Goal: Transaction & Acquisition: Book appointment/travel/reservation

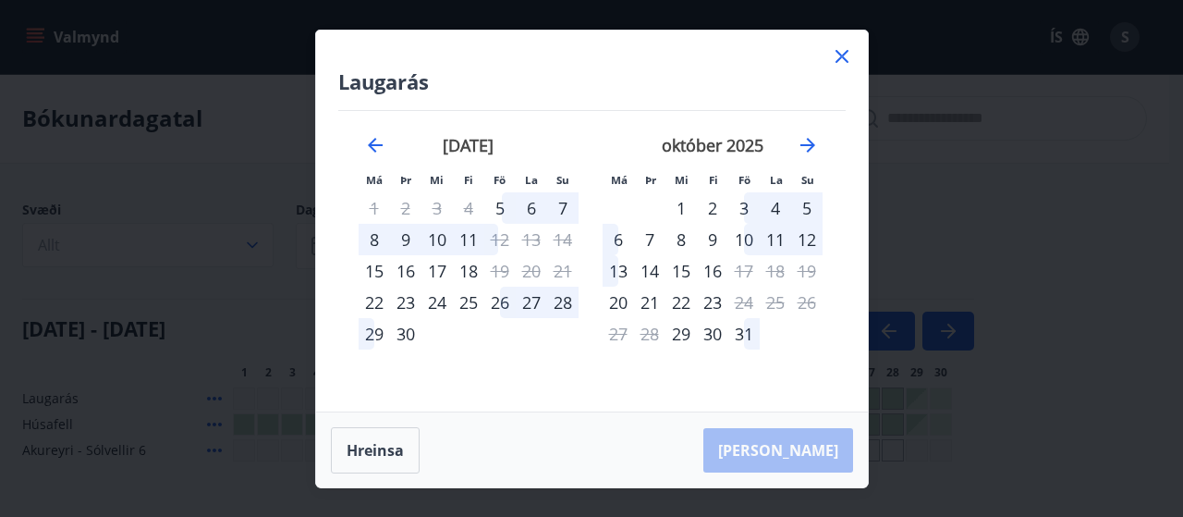
scroll to position [172, 0]
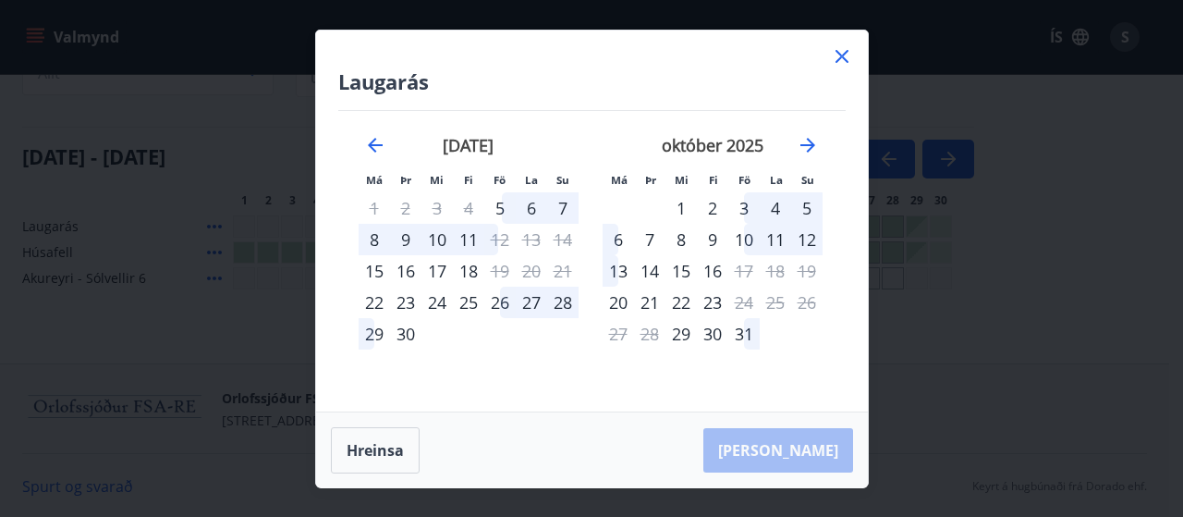
click at [368, 333] on div "29" at bounding box center [374, 333] width 31 height 31
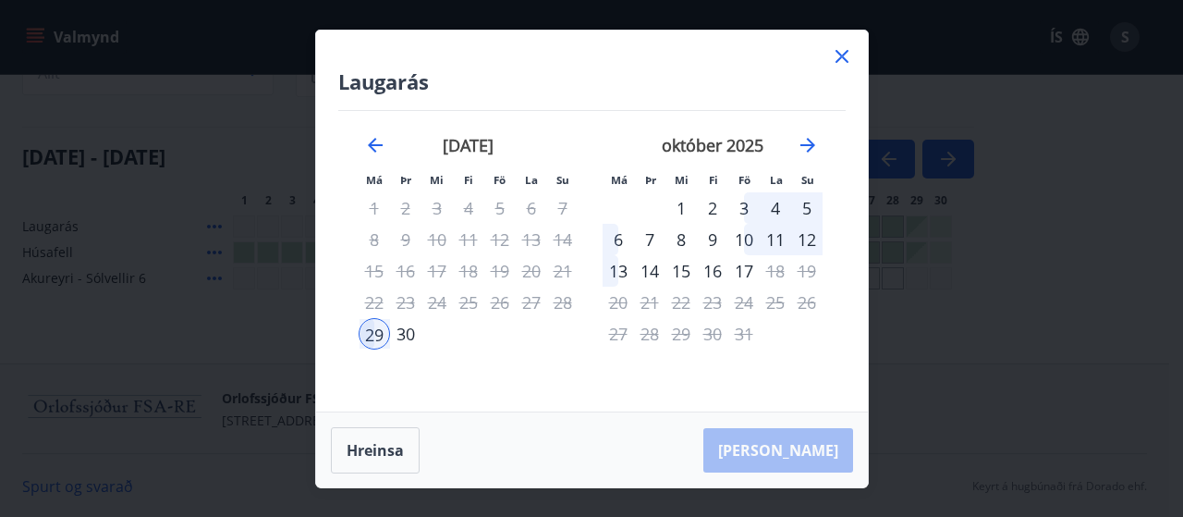
click at [743, 204] on div "3" at bounding box center [743, 207] width 31 height 31
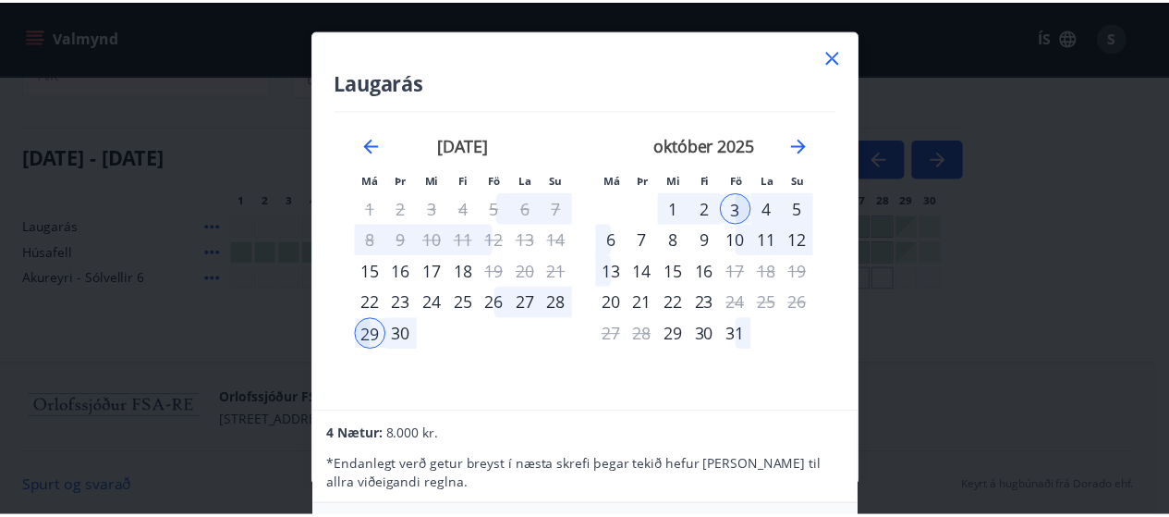
scroll to position [0, 0]
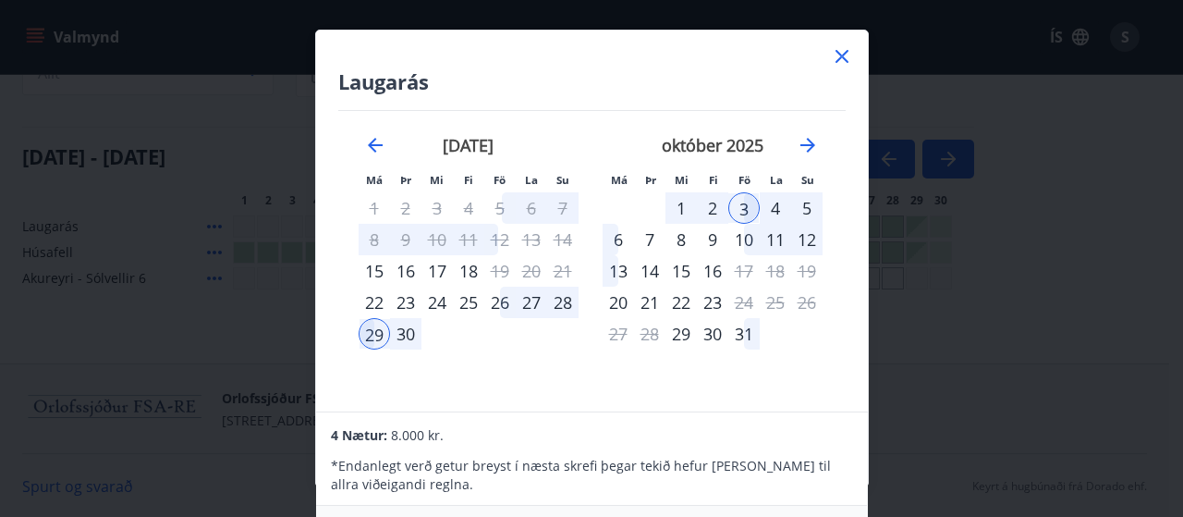
click at [716, 457] on p "* Endanlegt verð getur breyst í næsta skrefi þegar tekið hefur [PERSON_NAME] ti…" at bounding box center [591, 475] width 521 height 37
drag, startPoint x: 736, startPoint y: 57, endPoint x: 736, endPoint y: 27, distance: 30.5
click at [736, 27] on div "Laugarás Má Þr Mi Fi Fö La Su Má Þr Mi Fi Fö La Su [DATE] 1 2 3 4 5 6 7 8 9 10 …" at bounding box center [591, 258] width 1183 height 517
click at [787, 69] on h4 "Laugarás" at bounding box center [592, 81] width 508 height 28
click at [597, 80] on h4 "Laugarás" at bounding box center [592, 81] width 508 height 28
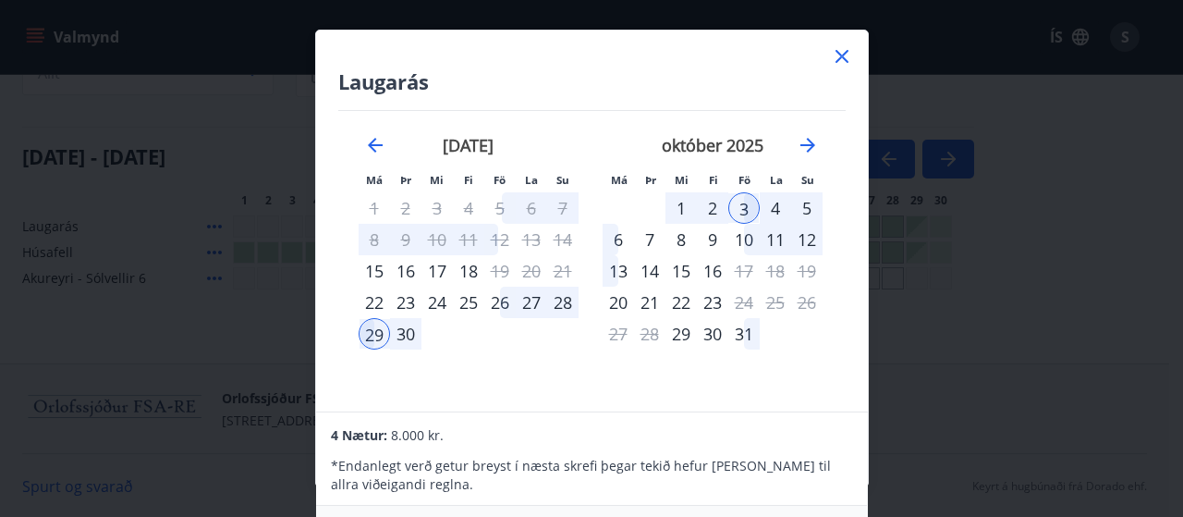
click at [767, 430] on div "4 Nætur: 8.000 kr." at bounding box center [591, 434] width 521 height 22
click at [777, 478] on p "* Endanlegt verð getur breyst í næsta skrefi þegar tekið hefur [PERSON_NAME] ti…" at bounding box center [591, 475] width 521 height 37
drag, startPoint x: 864, startPoint y: 506, endPoint x: 870, endPoint y: 487, distance: 19.3
click at [870, 487] on div "Laugarás Má Þr Mi Fi Fö La Su Má Þr Mi Fi Fö La Su [DATE] 1 2 3 4 5 6 7 8 9 10 …" at bounding box center [591, 258] width 1183 height 517
click at [846, 52] on icon at bounding box center [842, 56] width 13 height 13
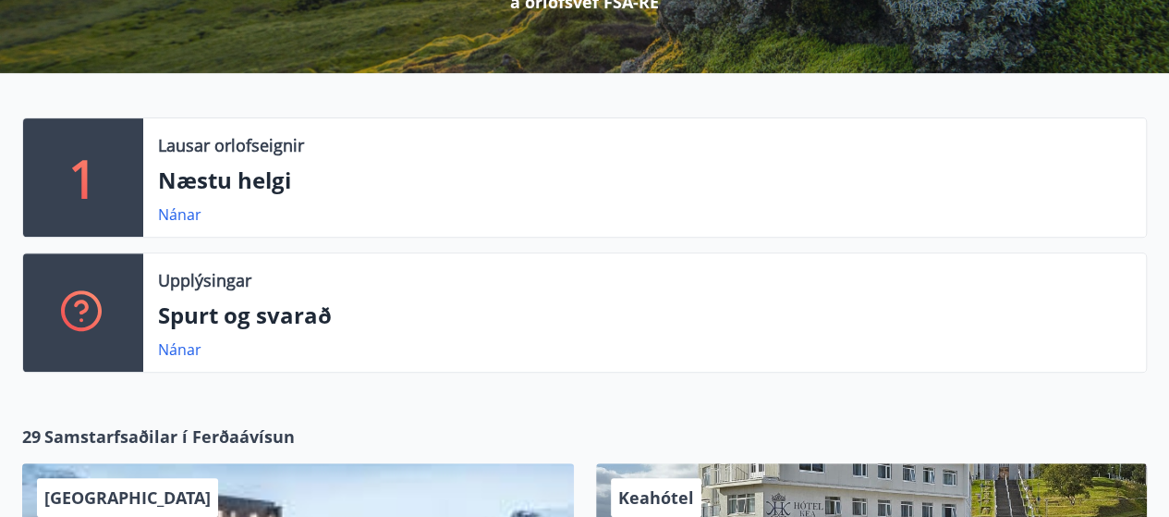
scroll to position [277, 0]
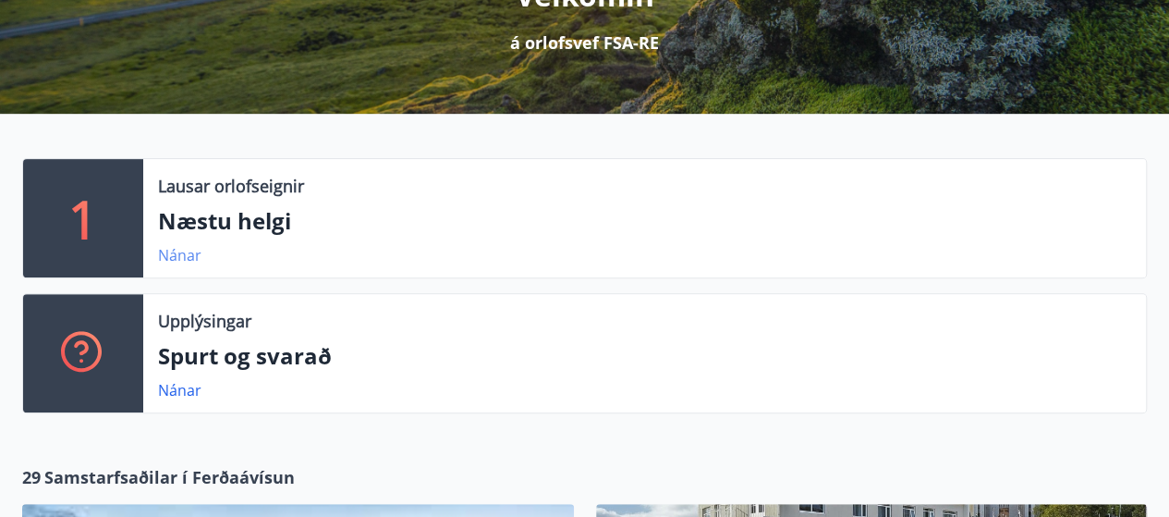
click at [187, 252] on link "Nánar" at bounding box center [179, 255] width 43 height 20
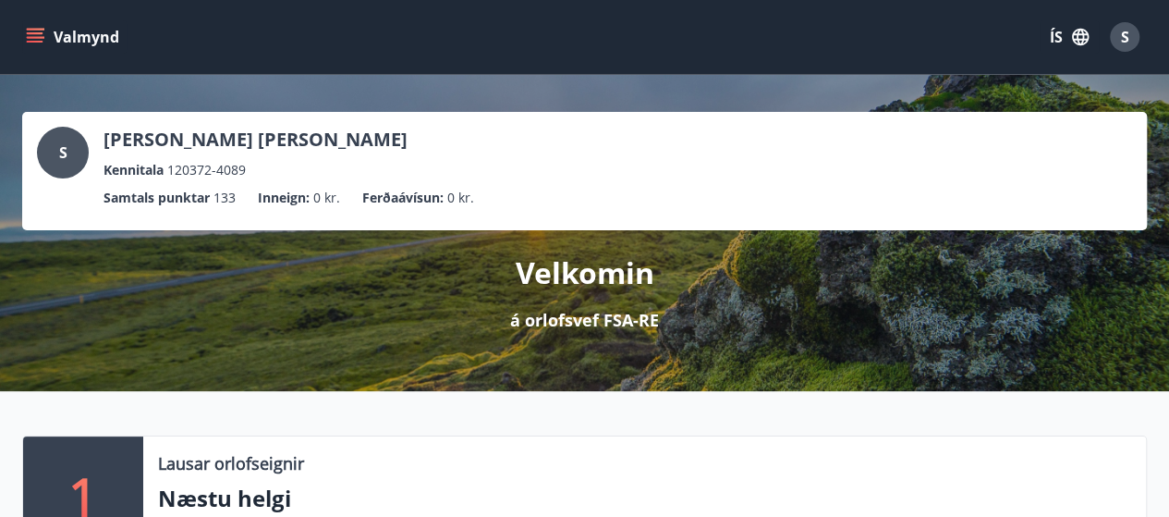
click at [40, 39] on icon "menu" at bounding box center [35, 37] width 18 height 18
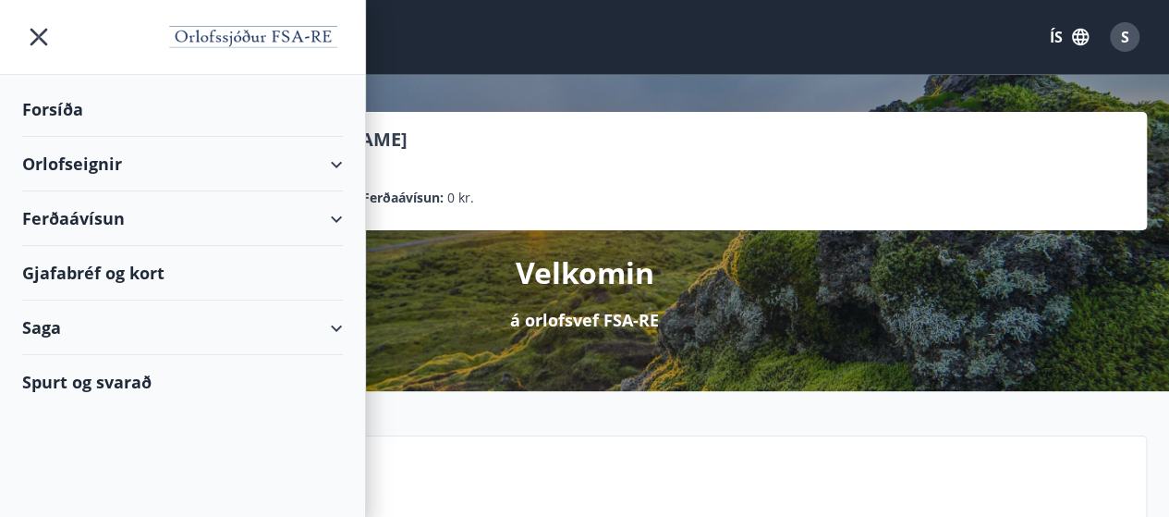
click at [344, 165] on icon at bounding box center [336, 164] width 22 height 22
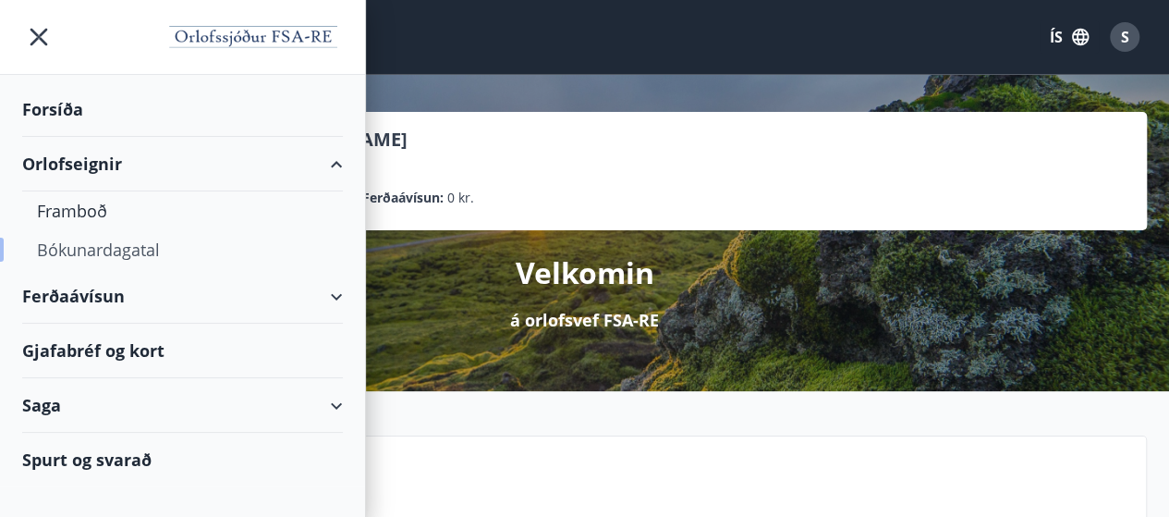
click at [76, 256] on div "Bókunardagatal" at bounding box center [182, 249] width 291 height 39
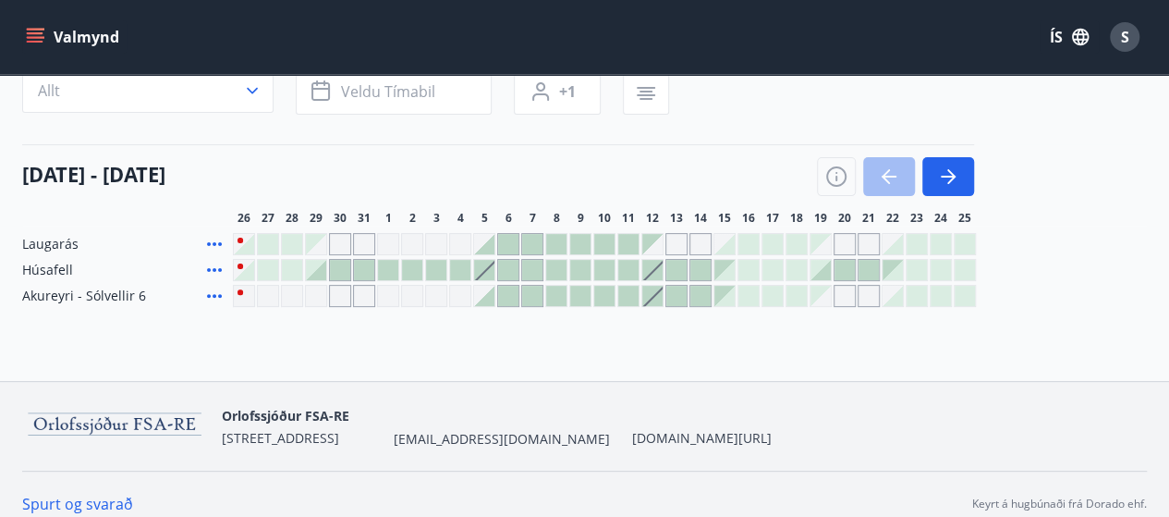
scroll to position [172, 0]
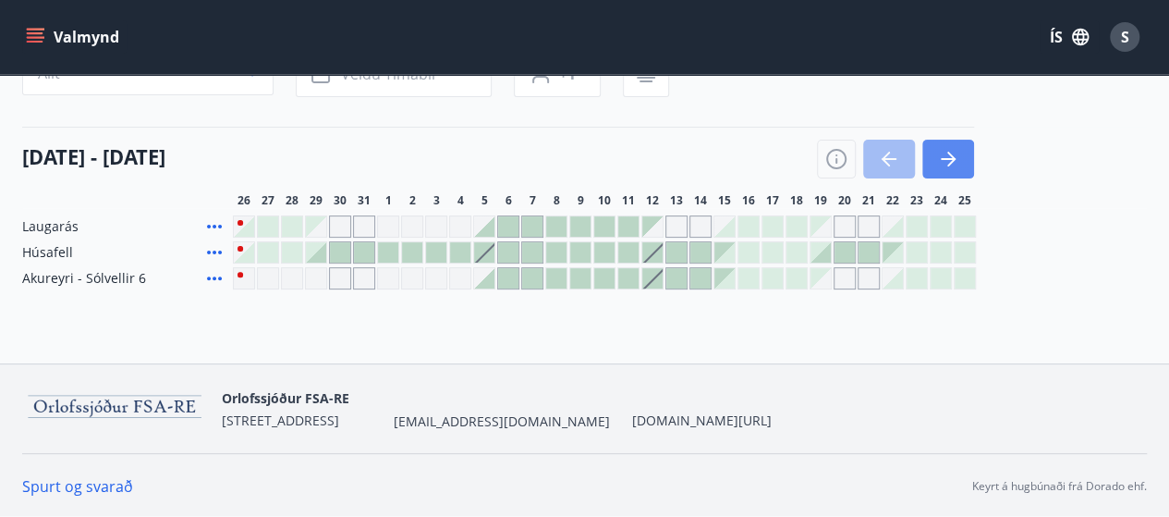
click at [958, 171] on button "button" at bounding box center [949, 159] width 52 height 39
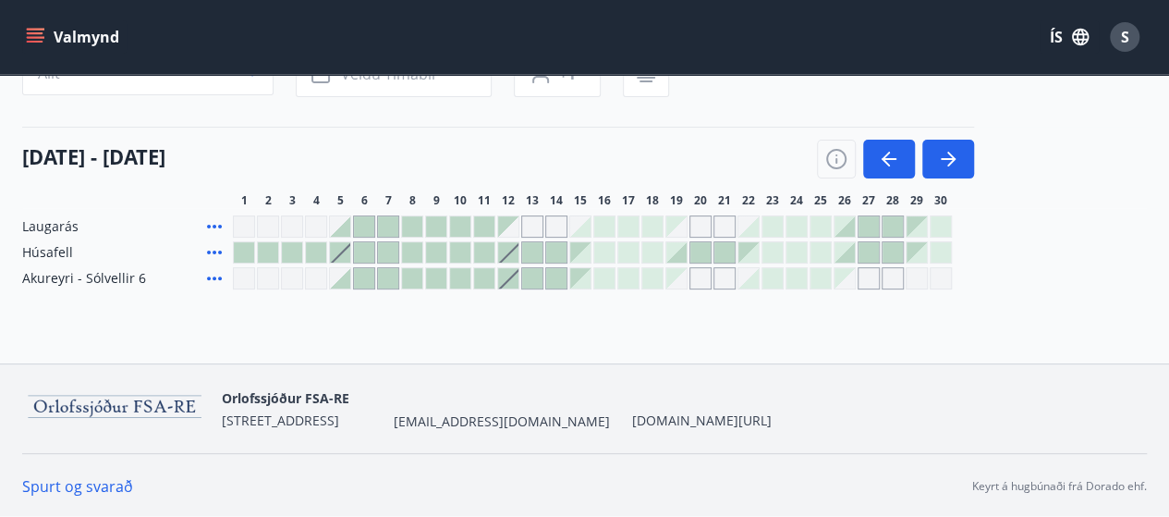
click at [924, 230] on div at bounding box center [917, 226] width 20 height 20
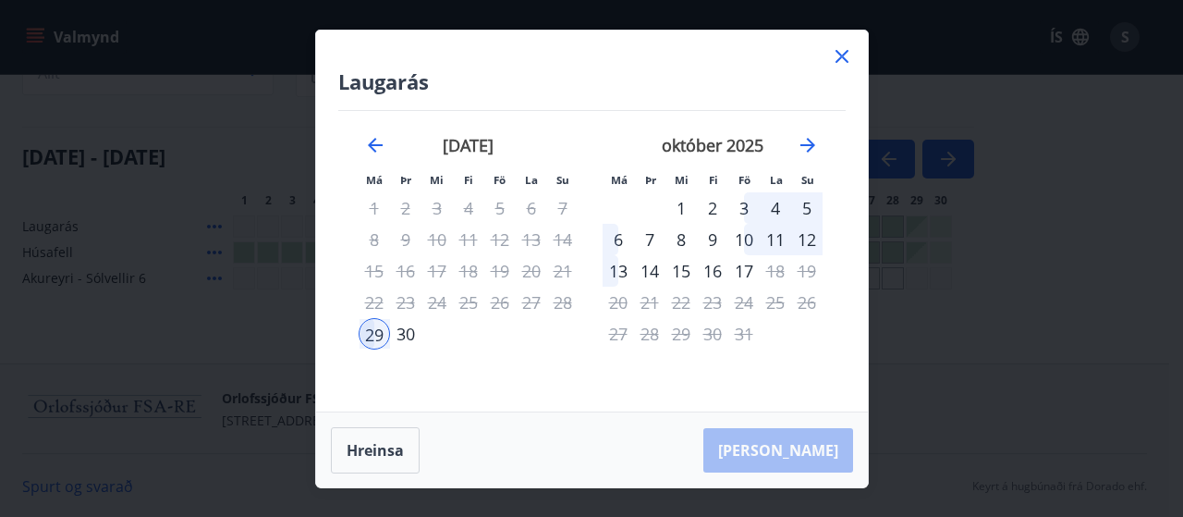
click at [742, 209] on div "3" at bounding box center [743, 207] width 31 height 31
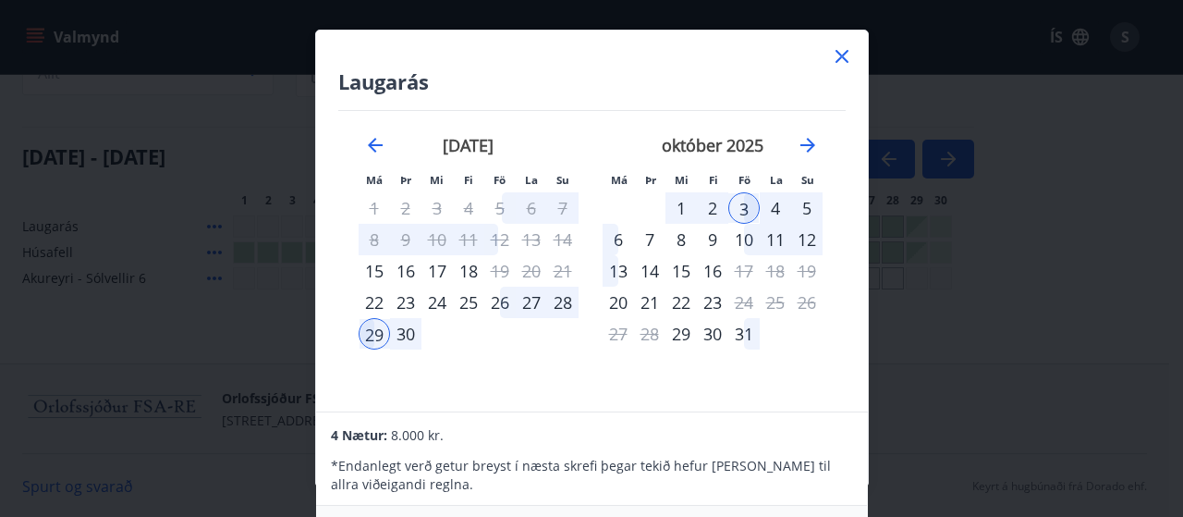
click at [589, 476] on p "* Endanlegt verð getur breyst í næsta skrefi þegar tekið hefur [PERSON_NAME] ti…" at bounding box center [591, 475] width 521 height 37
drag, startPoint x: 600, startPoint y: 510, endPoint x: 715, endPoint y: 487, distance: 116.9
click at [715, 487] on div "4 Nætur: 8.000 kr. * Endanlegt verð getur breyst í næsta skrefi þegar tekið hef…" at bounding box center [592, 496] width 552 height 170
drag, startPoint x: 628, startPoint y: 53, endPoint x: 654, endPoint y: 45, distance: 26.9
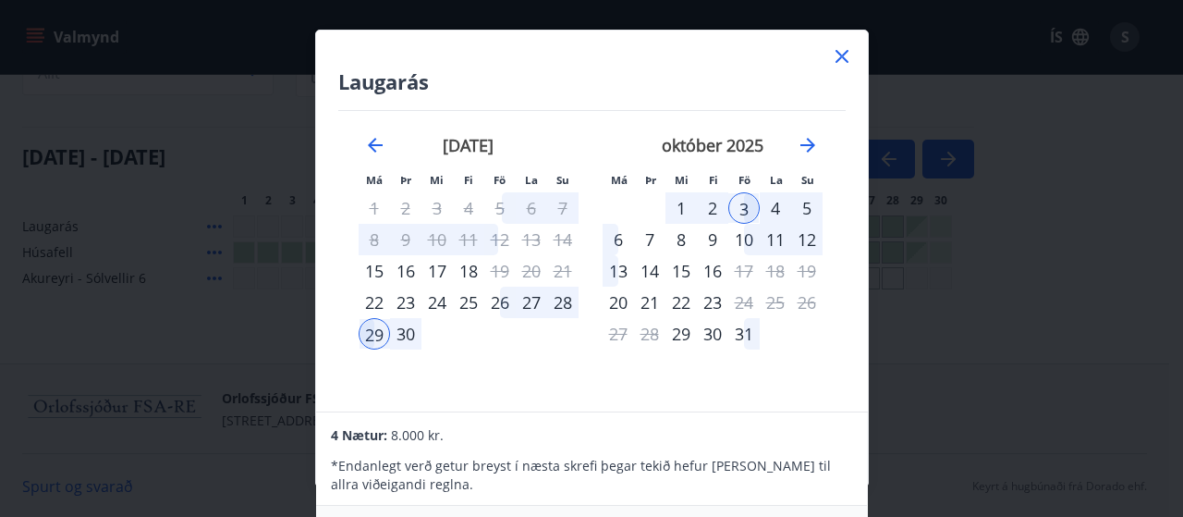
click at [654, 45] on div "Laugarás Má Þr Mi Fi Fö La Su Má Þr Mi Fi Fö La Su [DATE] 1 2 3 4 5 6 7 8 9 10 …" at bounding box center [592, 221] width 552 height 381
drag, startPoint x: 638, startPoint y: 438, endPoint x: 553, endPoint y: 422, distance: 86.5
click at [552, 423] on div "4 Nætur: 8.000 kr." at bounding box center [591, 434] width 521 height 22
drag, startPoint x: 822, startPoint y: 515, endPoint x: 934, endPoint y: 515, distance: 111.9
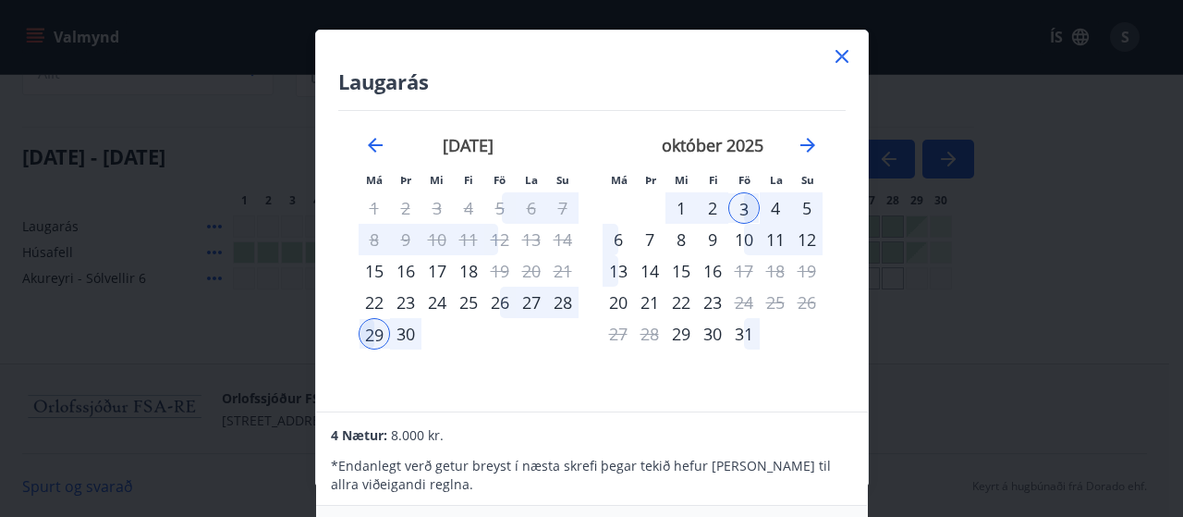
click at [934, 515] on div "Laugarás Má Þr Mi Fi Fö La Su Má Þr Mi Fi Fö La Su [DATE] 1 2 3 4 5 6 7 8 9 10 …" at bounding box center [591, 258] width 1183 height 517
drag, startPoint x: 46, startPoint y: 38, endPoint x: 73, endPoint y: 69, distance: 41.3
click at [48, 38] on div "Laugarás Má Þr Mi Fi Fö La Su Má Þr Mi Fi Fö La Su [DATE] 1 2 3 4 5 6 7 8 9 10 …" at bounding box center [591, 258] width 1183 height 517
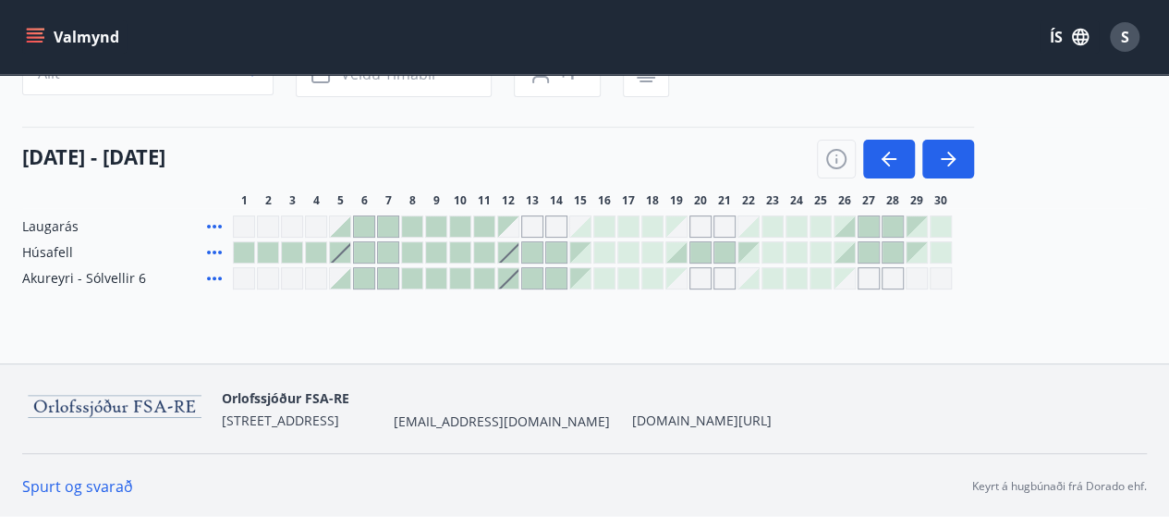
drag, startPoint x: 19, startPoint y: 19, endPoint x: 39, endPoint y: 31, distance: 22.4
click at [20, 19] on div "Valmynd ÍS S" at bounding box center [584, 37] width 1169 height 74
click at [41, 32] on icon "menu" at bounding box center [35, 33] width 17 height 2
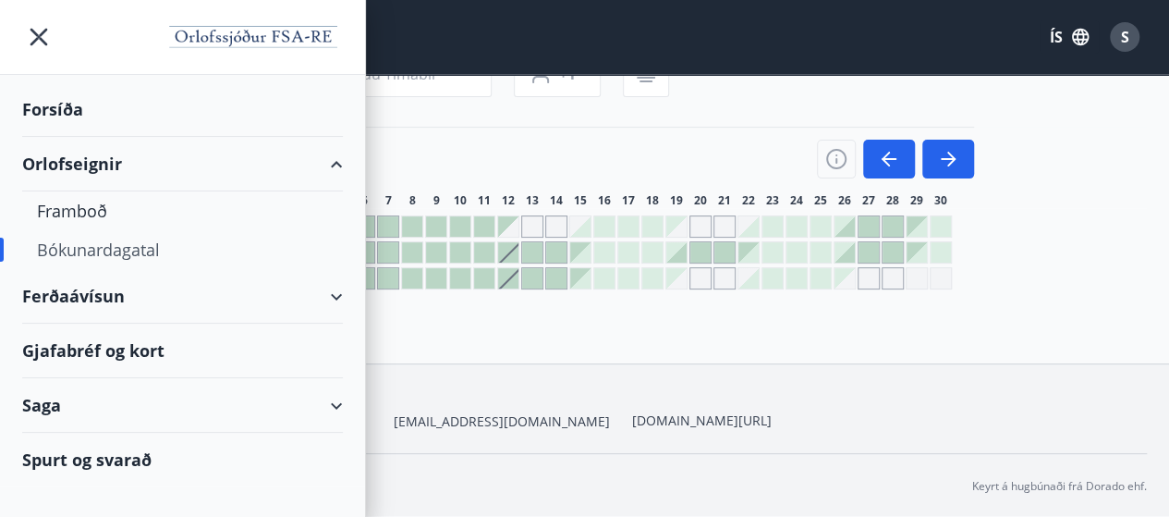
click at [98, 469] on div "Spurt og svarað" at bounding box center [182, 460] width 321 height 54
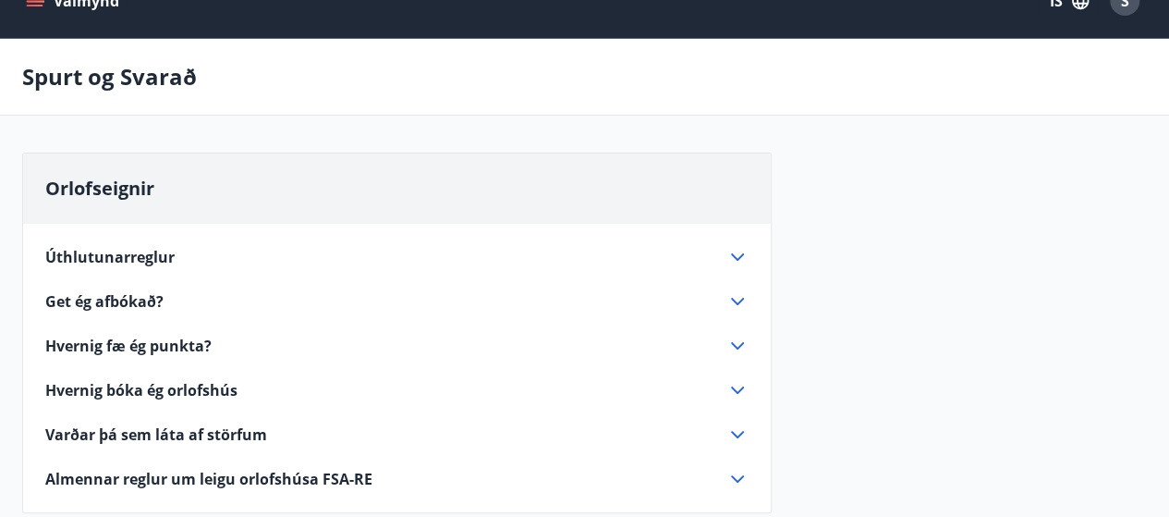
scroll to position [92, 0]
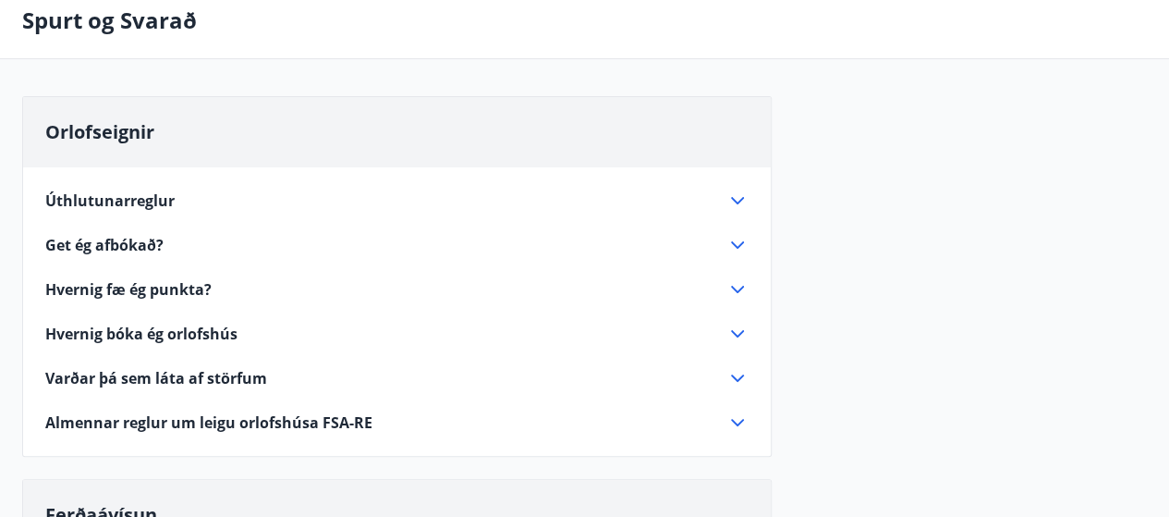
click at [229, 326] on span "Hvernig bóka ég orlofshús" at bounding box center [141, 334] width 192 height 20
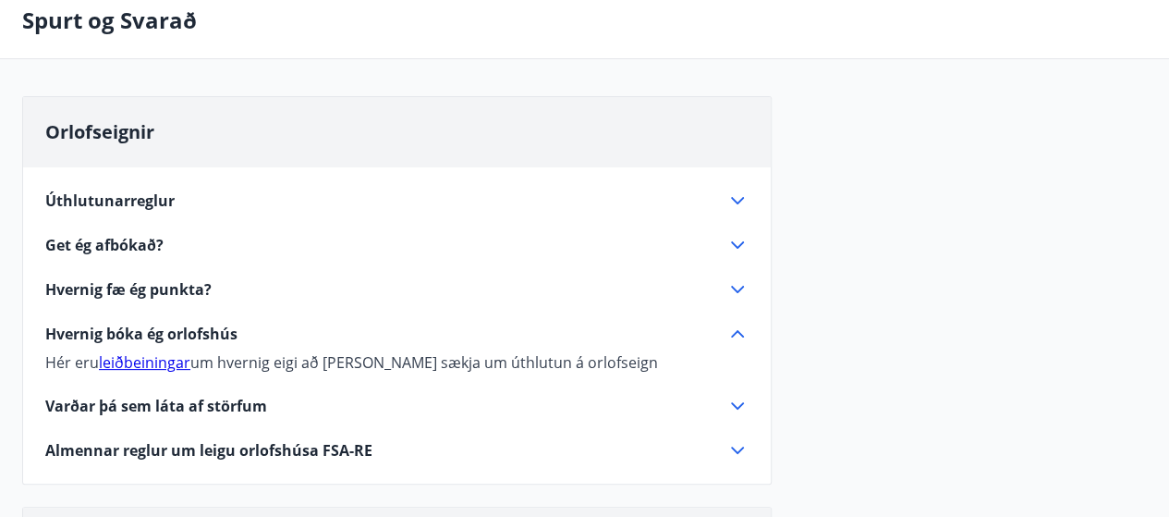
click at [141, 370] on link "leiðbeiningar" at bounding box center [145, 362] width 92 height 20
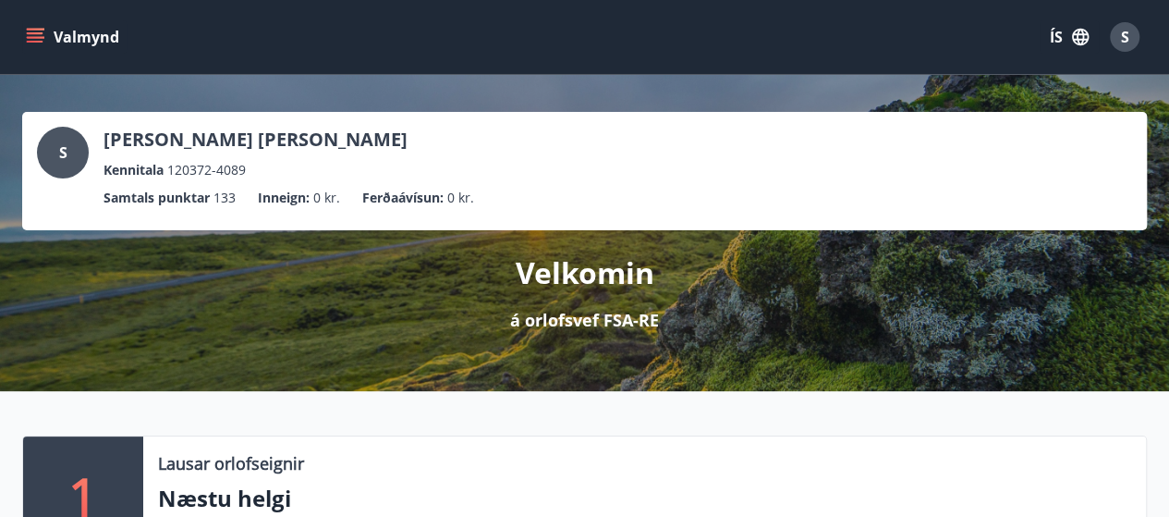
click at [30, 30] on icon "menu" at bounding box center [37, 30] width 20 height 2
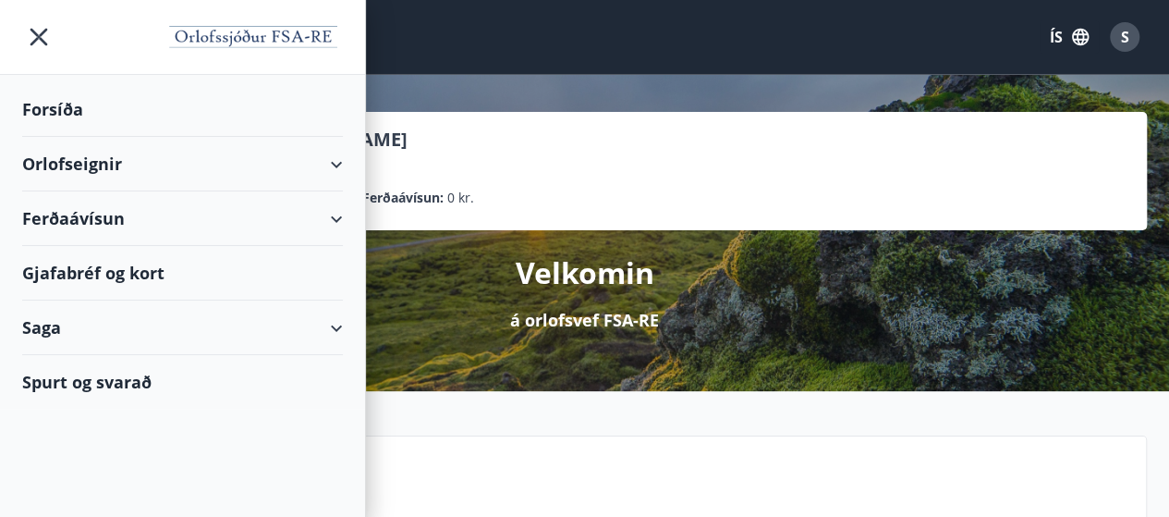
drag, startPoint x: 317, startPoint y: 167, endPoint x: 327, endPoint y: 165, distance: 10.3
click at [327, 165] on div "Orlofseignir" at bounding box center [182, 164] width 321 height 55
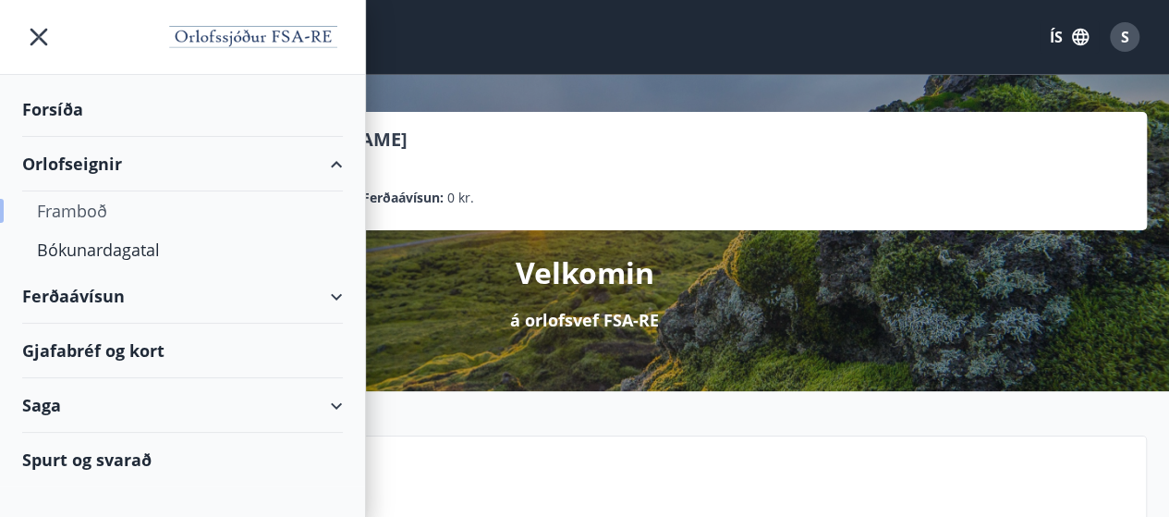
click at [91, 210] on div "Framboð" at bounding box center [182, 210] width 291 height 39
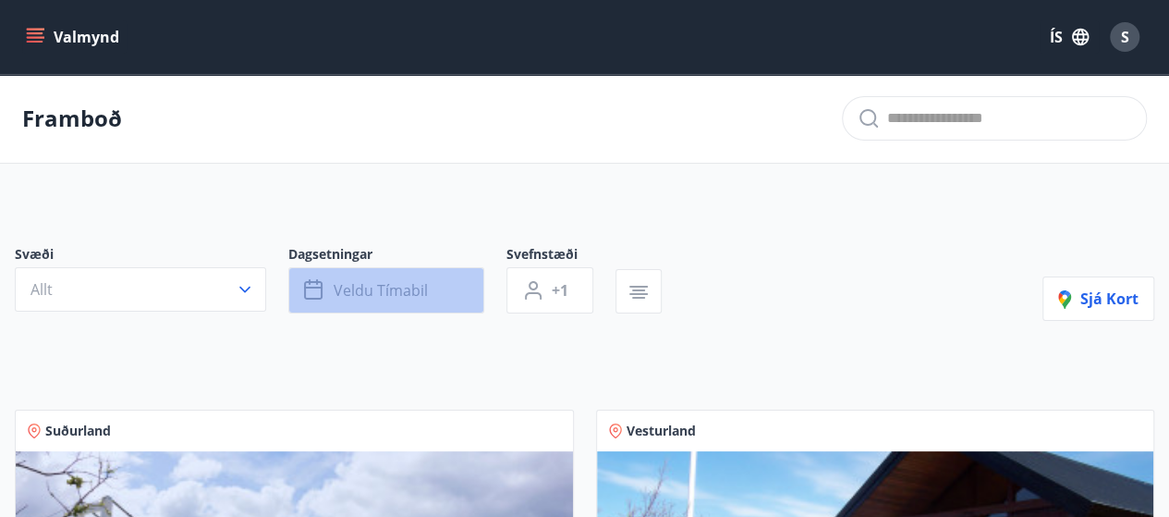
click at [358, 289] on span "Veldu tímabil" at bounding box center [381, 290] width 94 height 20
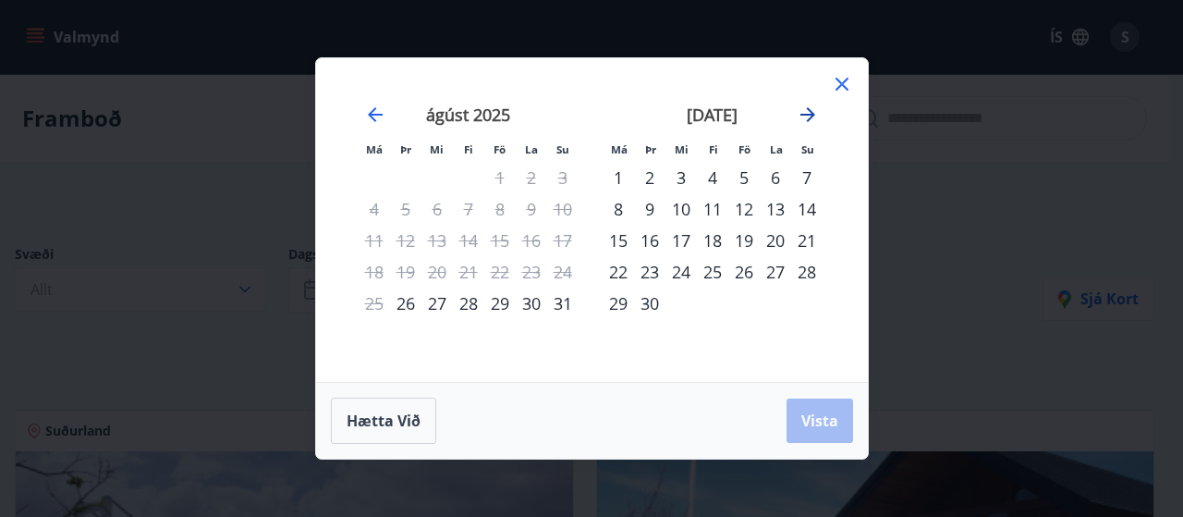
click at [803, 119] on icon "Move forward to switch to the next month." at bounding box center [808, 115] width 22 height 22
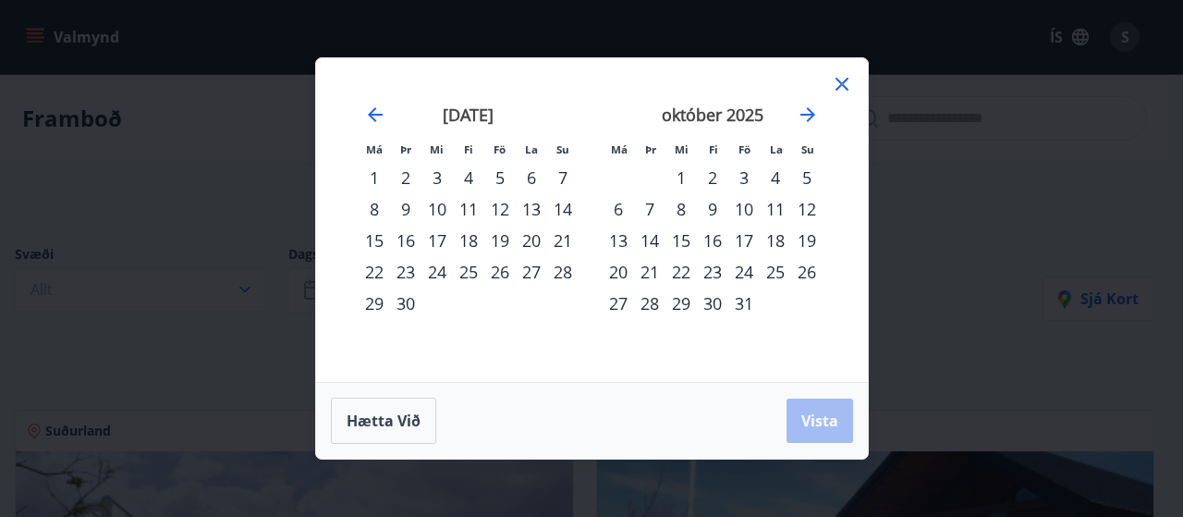
click at [370, 305] on div "29" at bounding box center [374, 302] width 31 height 31
click at [741, 188] on div "3" at bounding box center [743, 177] width 31 height 31
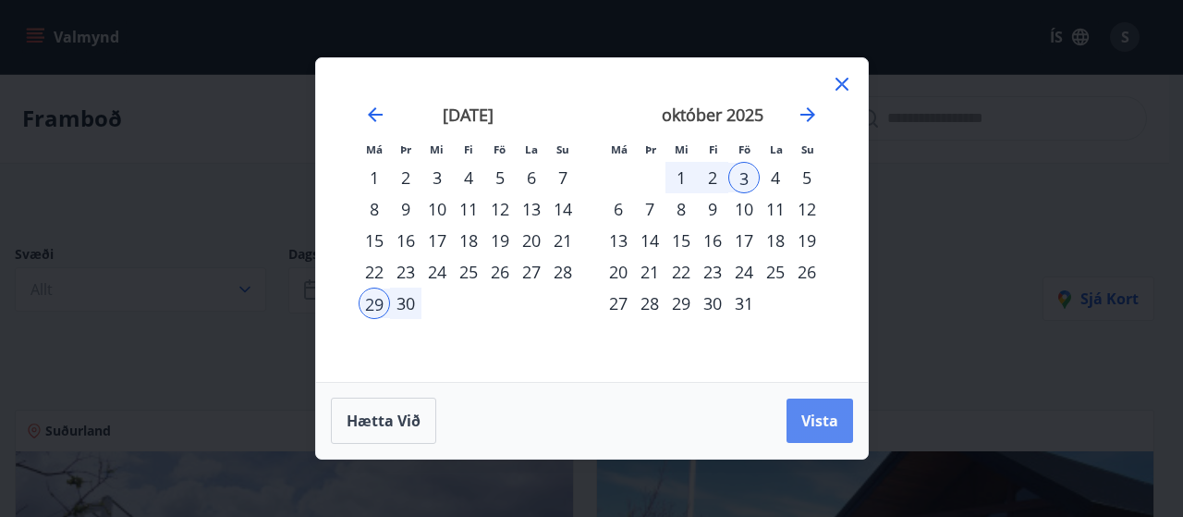
click at [813, 428] on span "Vista" at bounding box center [819, 420] width 37 height 20
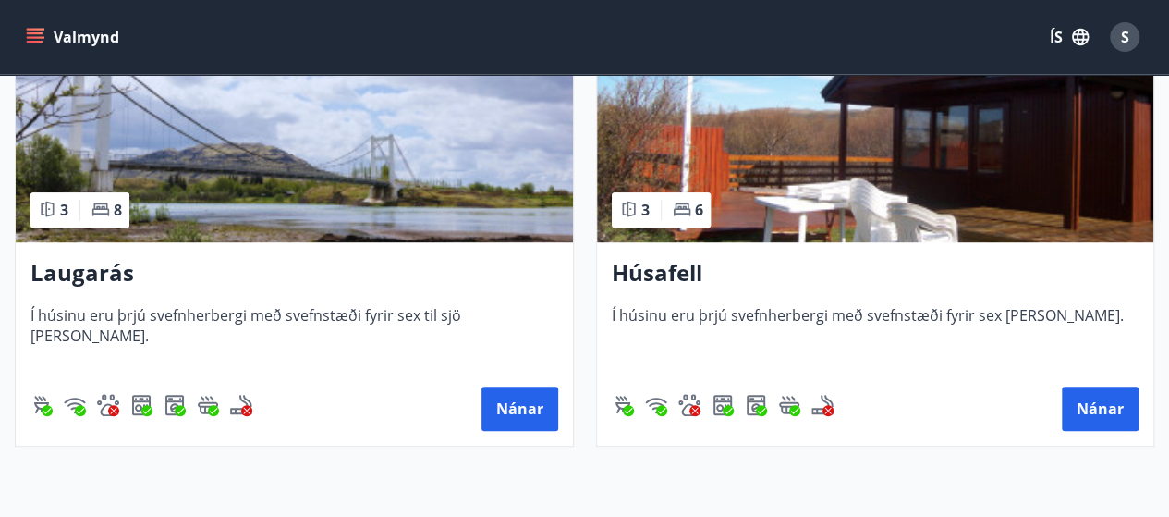
scroll to position [614, 0]
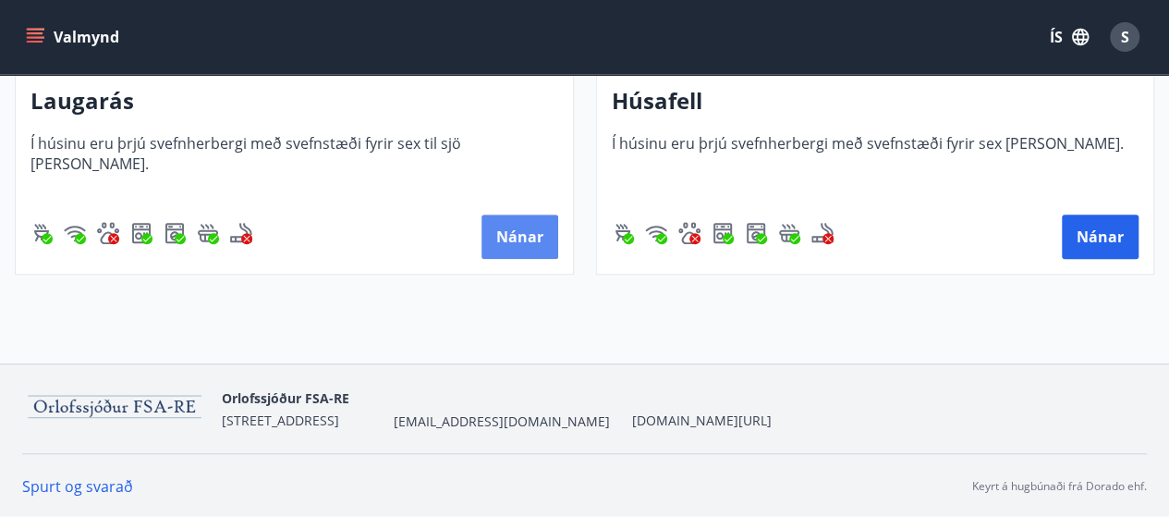
click at [494, 232] on button "Nánar" at bounding box center [520, 236] width 77 height 44
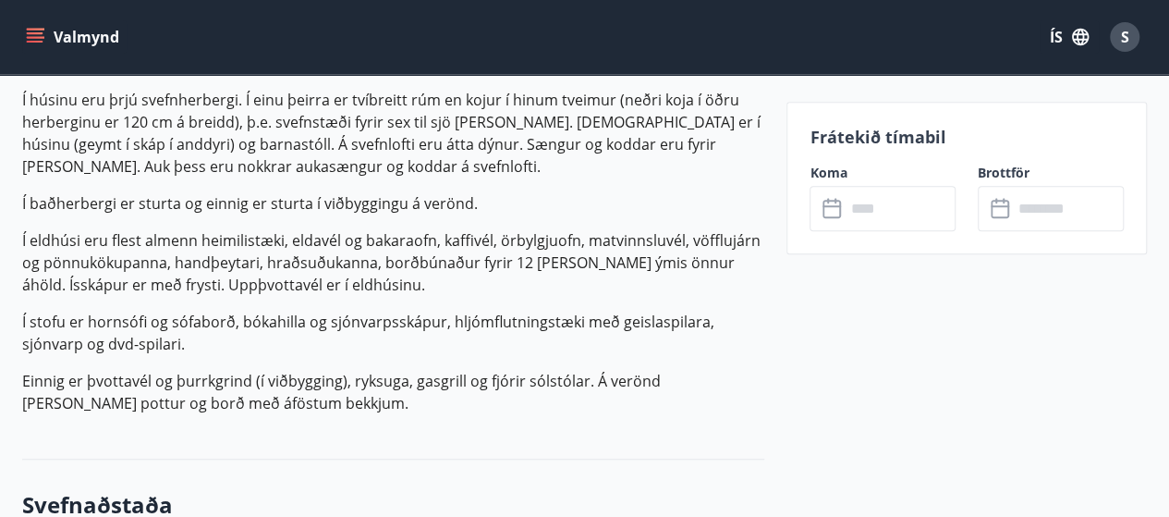
scroll to position [555, 0]
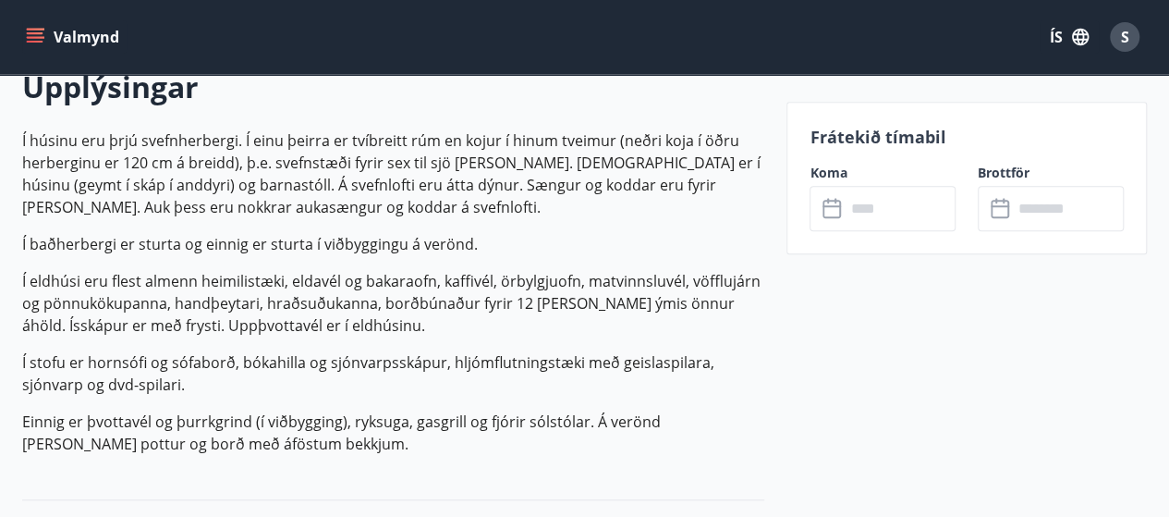
click at [839, 203] on icon at bounding box center [832, 209] width 18 height 18
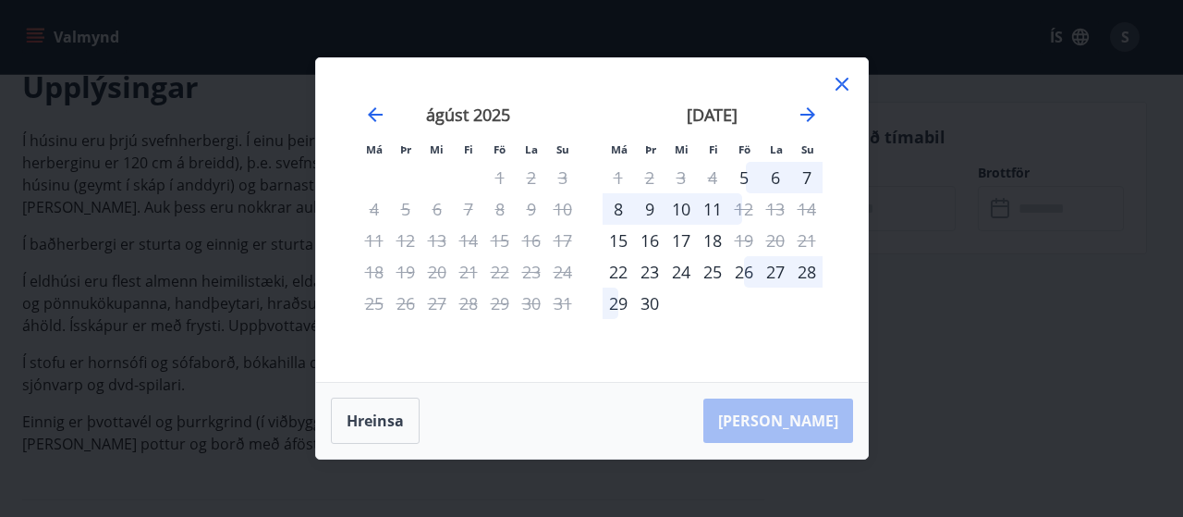
click at [615, 299] on div "29" at bounding box center [618, 302] width 31 height 31
click at [627, 312] on div "29" at bounding box center [618, 302] width 31 height 31
click at [618, 310] on div "29" at bounding box center [618, 302] width 31 height 31
click at [808, 115] on icon "Move forward to switch to the next month." at bounding box center [808, 114] width 15 height 15
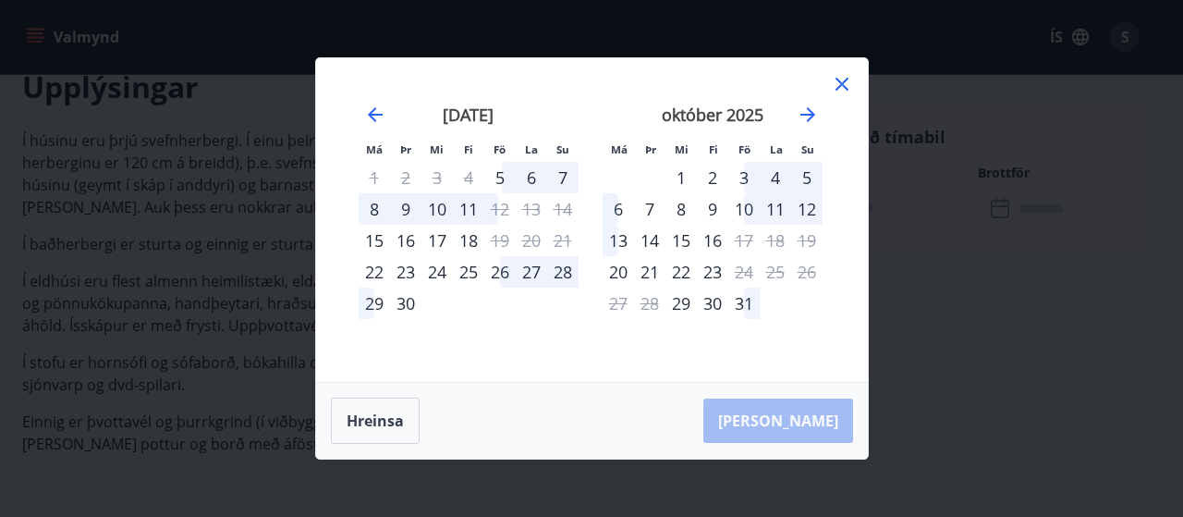
click at [377, 300] on div "29" at bounding box center [374, 302] width 31 height 31
drag, startPoint x: 744, startPoint y: 277, endPoint x: 754, endPoint y: 263, distance: 17.9
click at [744, 276] on div "24" at bounding box center [743, 271] width 31 height 31
click at [846, 80] on icon at bounding box center [842, 84] width 13 height 13
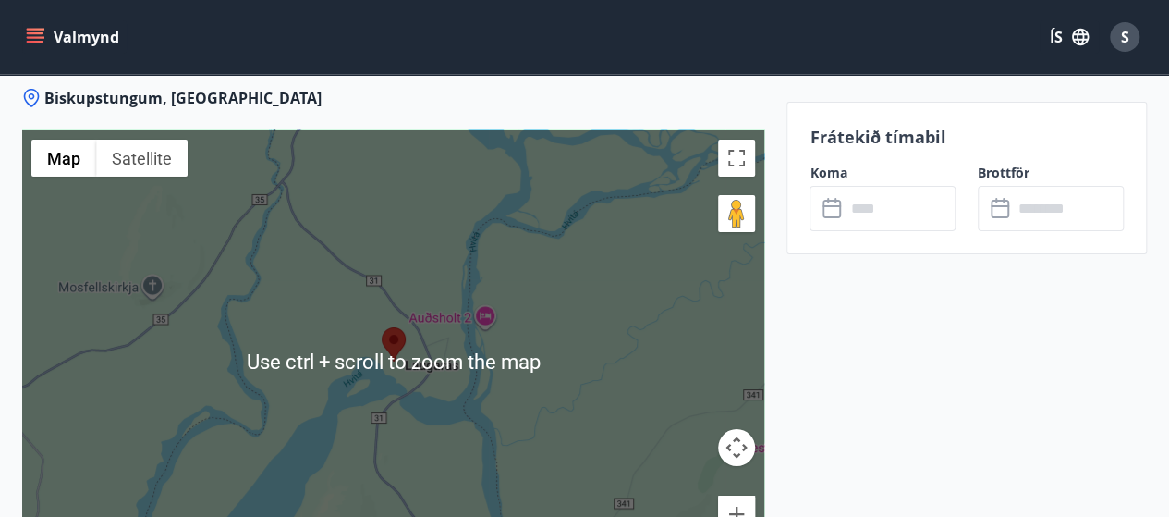
scroll to position [3537, 0]
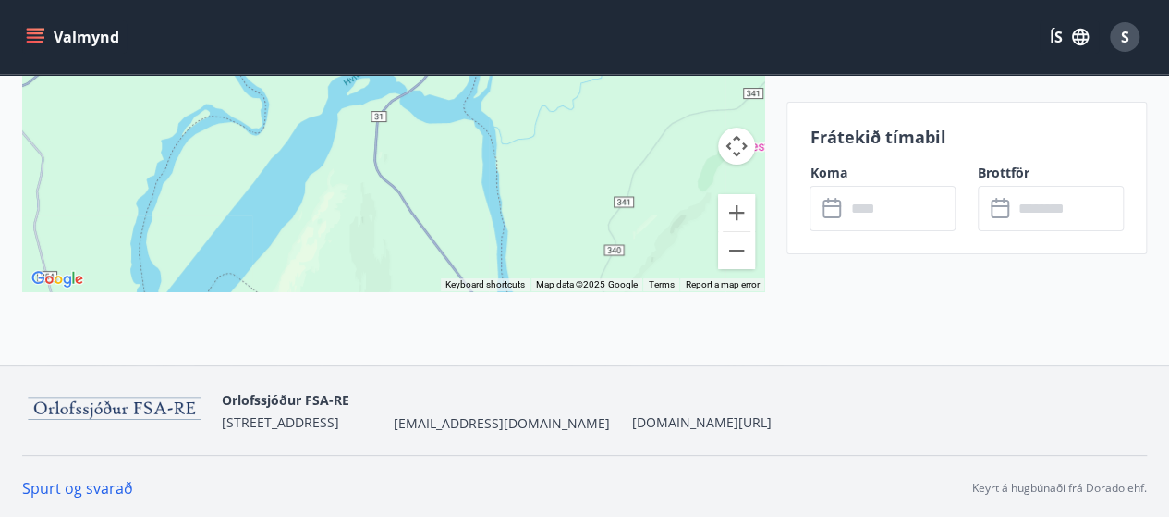
drag, startPoint x: 41, startPoint y: 31, endPoint x: 72, endPoint y: 66, distance: 46.5
click at [42, 31] on icon "menu" at bounding box center [35, 37] width 18 height 18
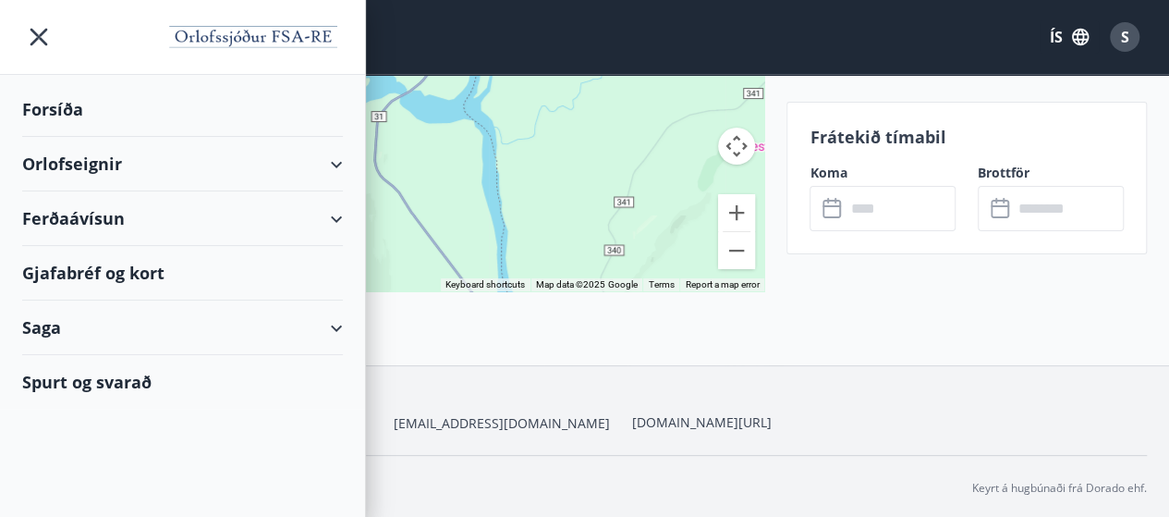
click at [333, 154] on div "Orlofseignir" at bounding box center [182, 164] width 321 height 55
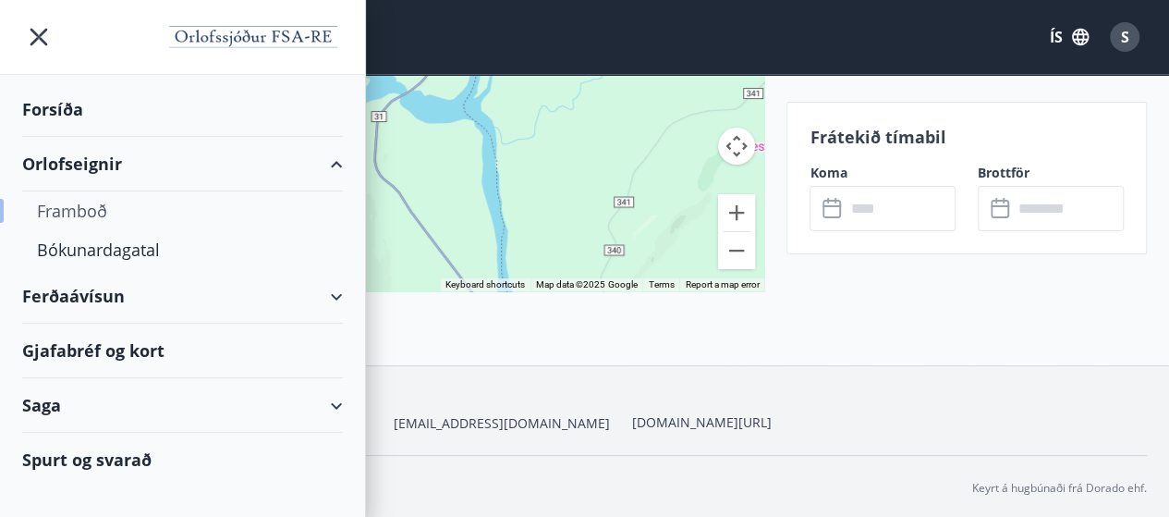
click at [43, 206] on div "Framboð" at bounding box center [182, 210] width 291 height 39
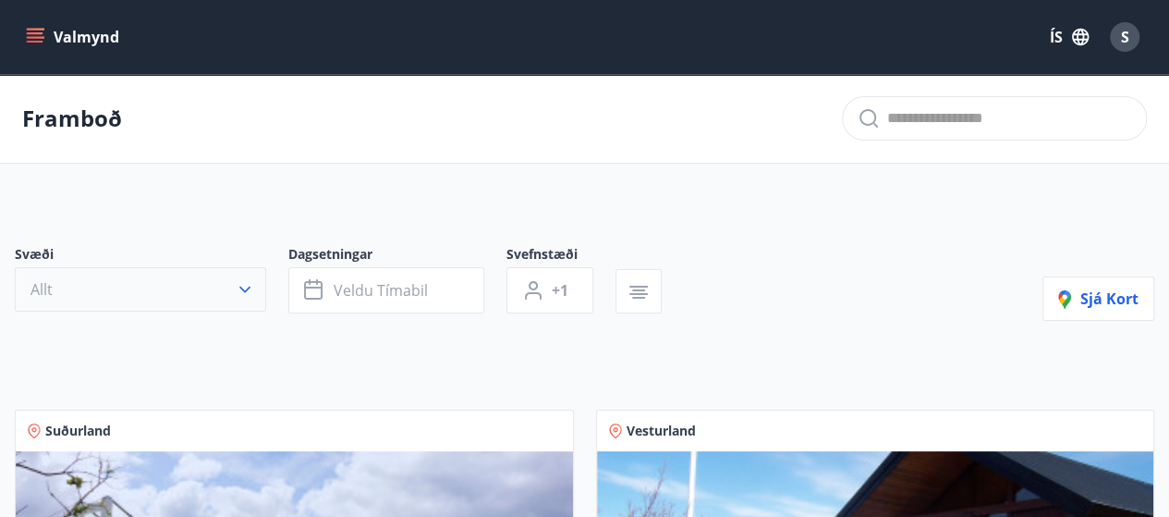
click at [243, 293] on icon "button" at bounding box center [245, 289] width 18 height 18
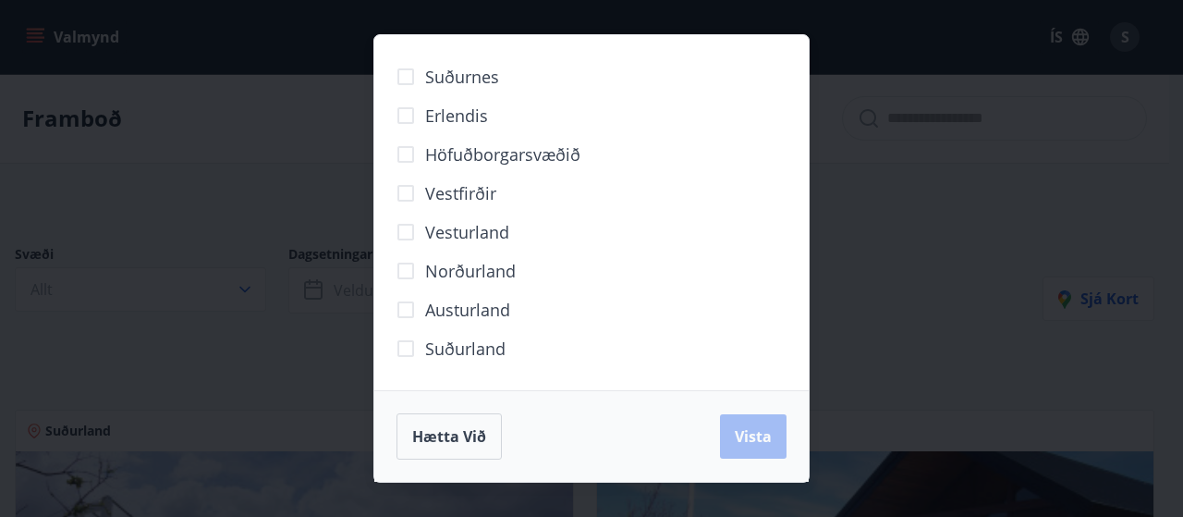
click at [473, 351] on span "Suðurland" at bounding box center [465, 348] width 80 height 24
click at [760, 444] on span "Vista" at bounding box center [753, 436] width 37 height 20
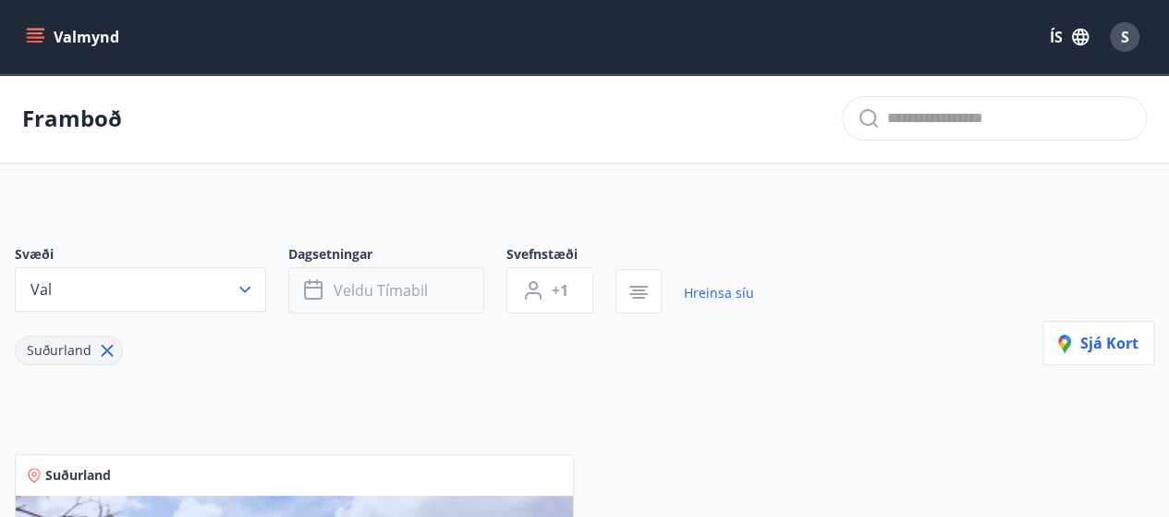
click at [416, 293] on span "Veldu tímabil" at bounding box center [381, 290] width 94 height 20
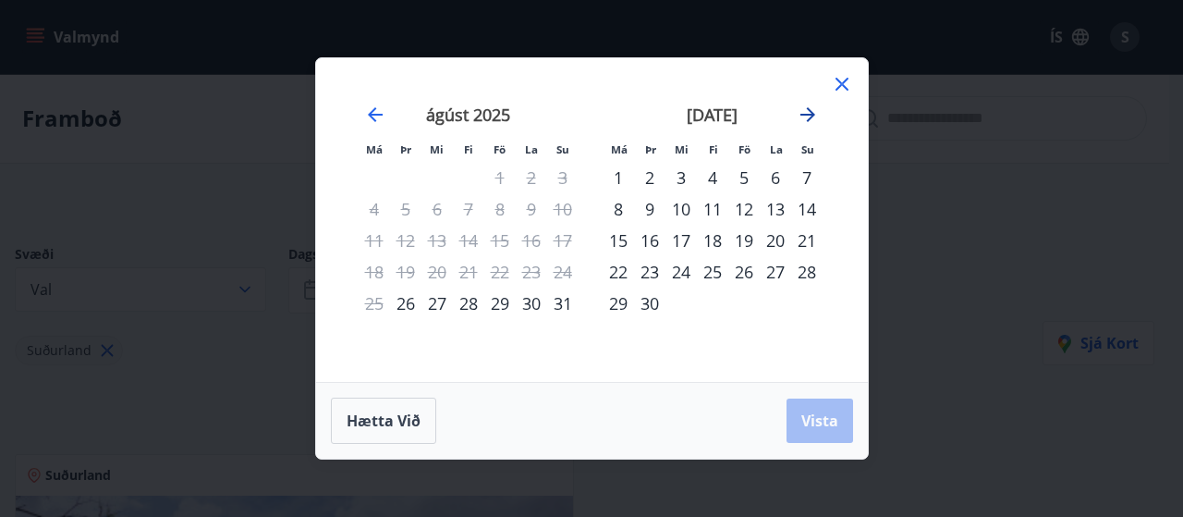
click at [804, 117] on icon "Move forward to switch to the next month." at bounding box center [808, 115] width 22 height 22
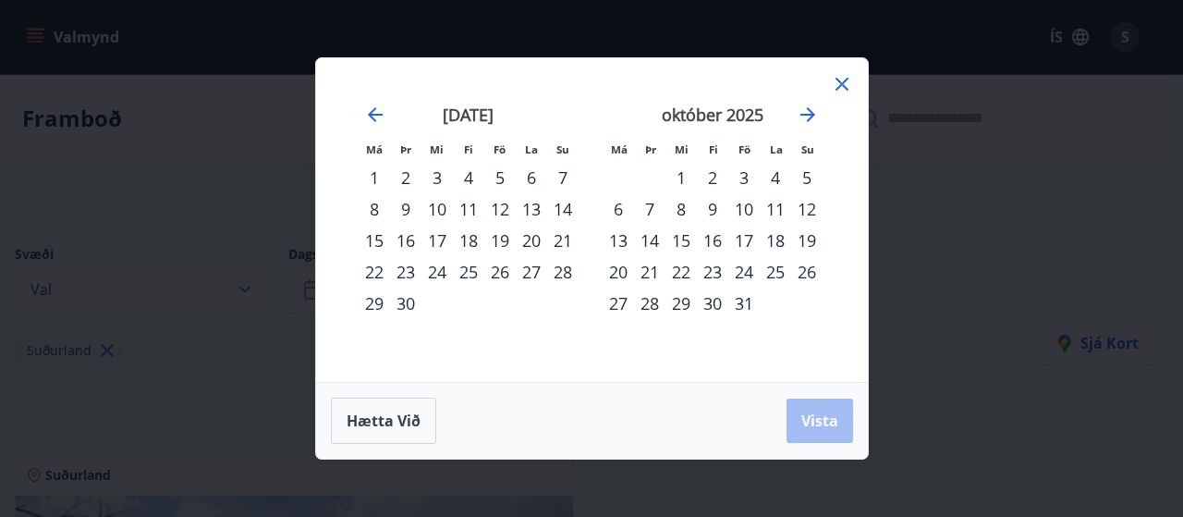
click at [385, 302] on div "29" at bounding box center [374, 302] width 31 height 31
click at [737, 174] on div "3" at bounding box center [743, 177] width 31 height 31
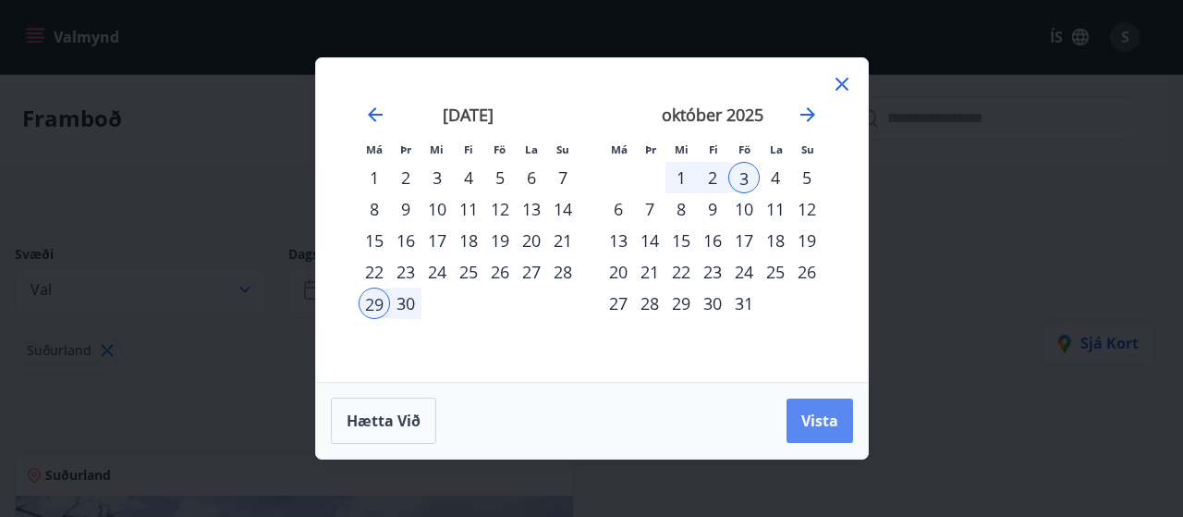
click at [815, 435] on button "Vista" at bounding box center [820, 420] width 67 height 44
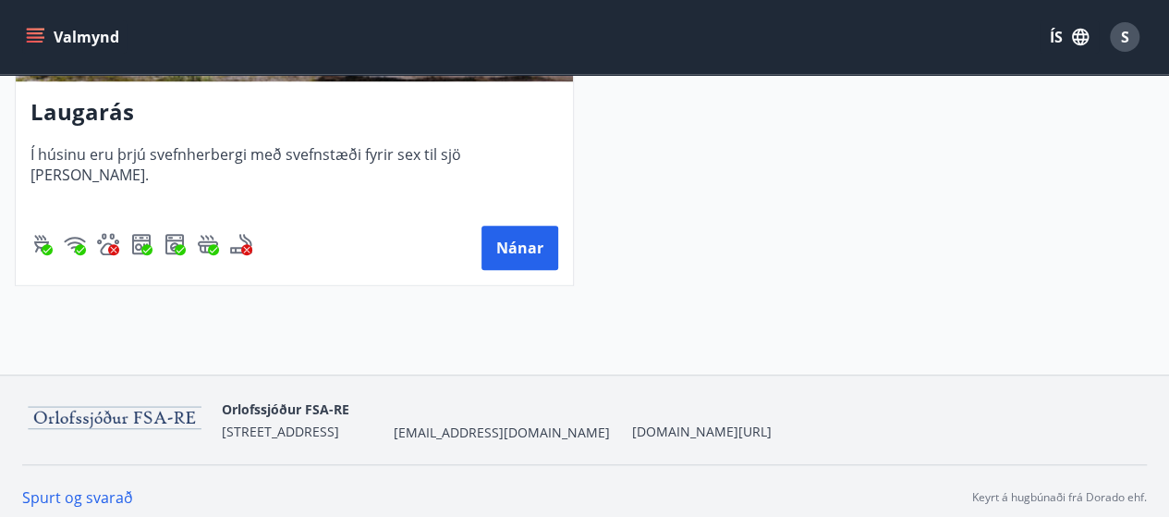
scroll to position [658, 0]
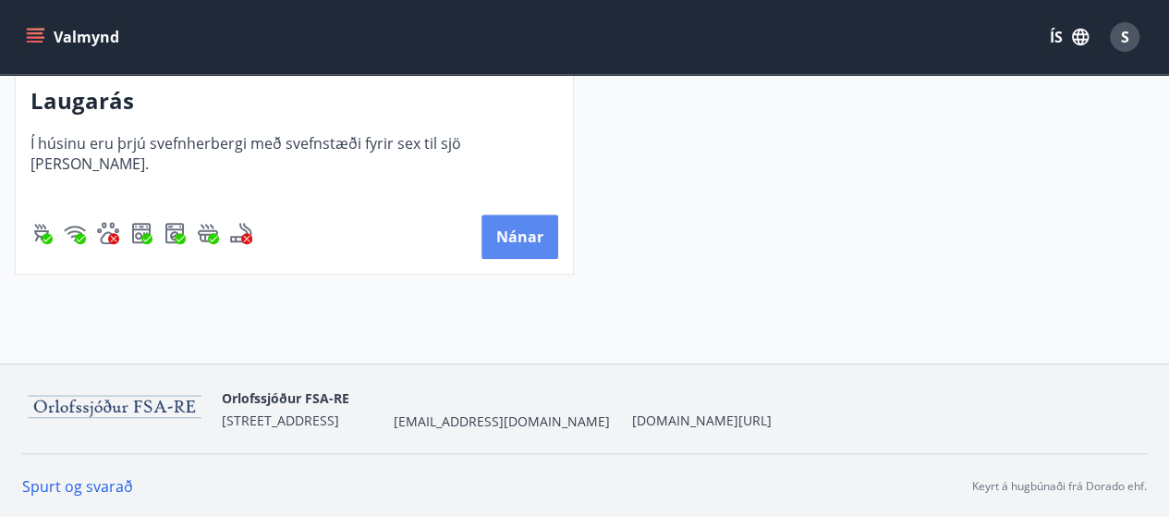
click at [540, 230] on button "Nánar" at bounding box center [520, 236] width 77 height 44
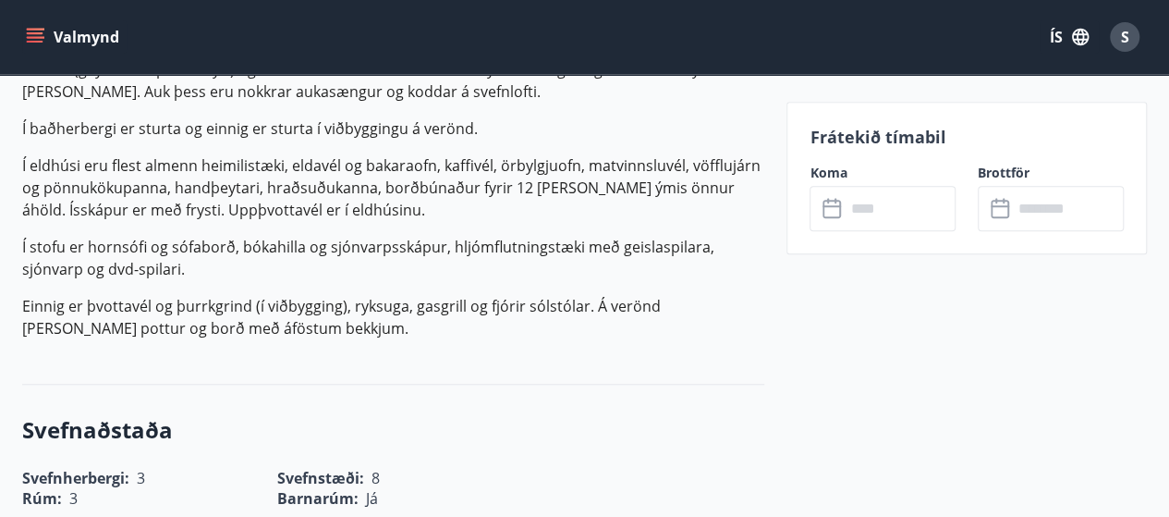
scroll to position [740, 0]
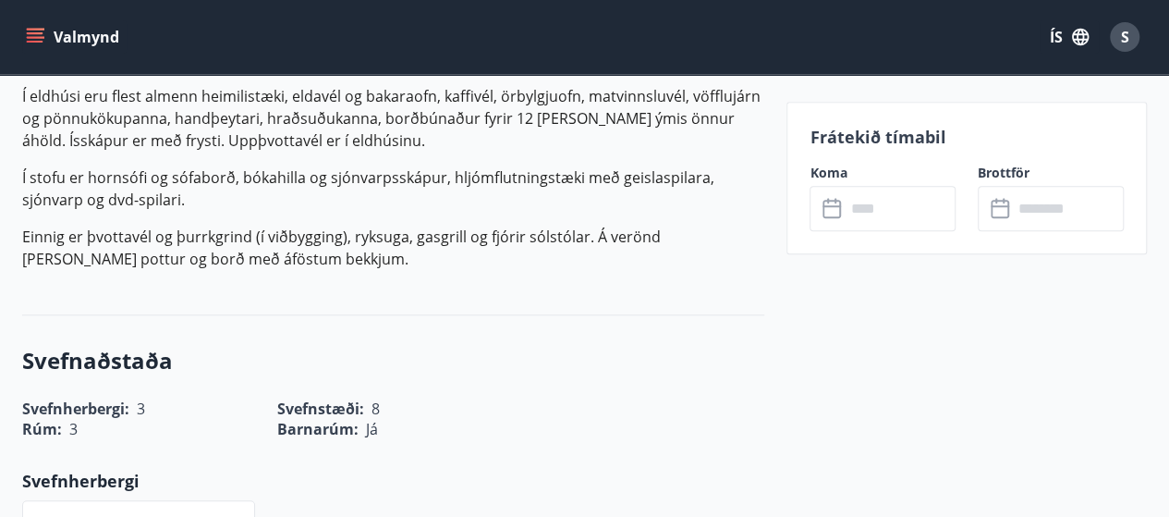
click at [860, 218] on input "text" at bounding box center [900, 208] width 111 height 45
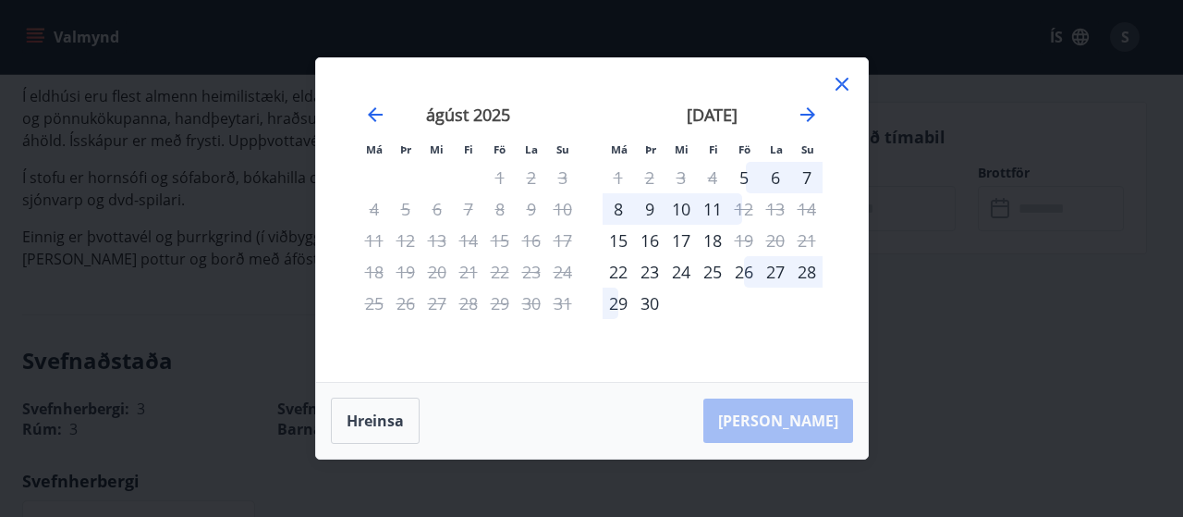
click at [795, 120] on div "[DATE]" at bounding box center [713, 120] width 220 height 81
click at [798, 118] on icon "Move forward to switch to the next month." at bounding box center [808, 115] width 22 height 22
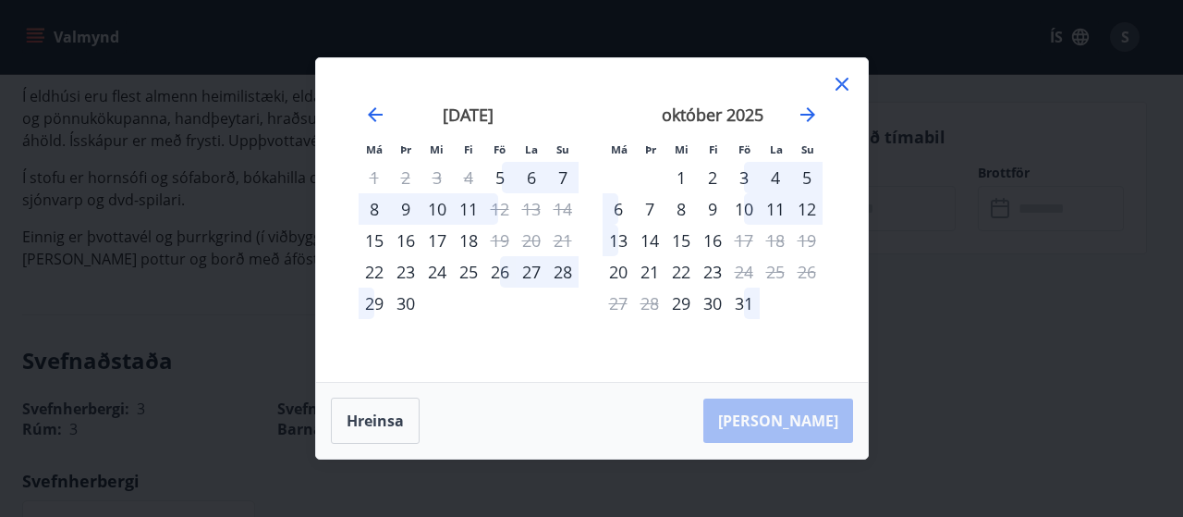
click at [378, 308] on div "29" at bounding box center [374, 302] width 31 height 31
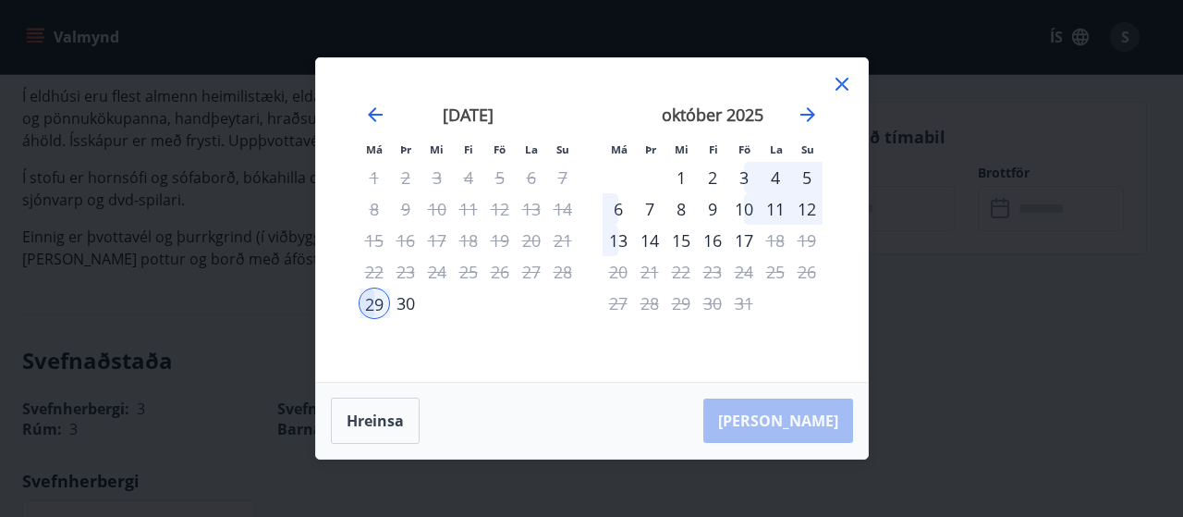
click at [741, 180] on div "3" at bounding box center [743, 177] width 31 height 31
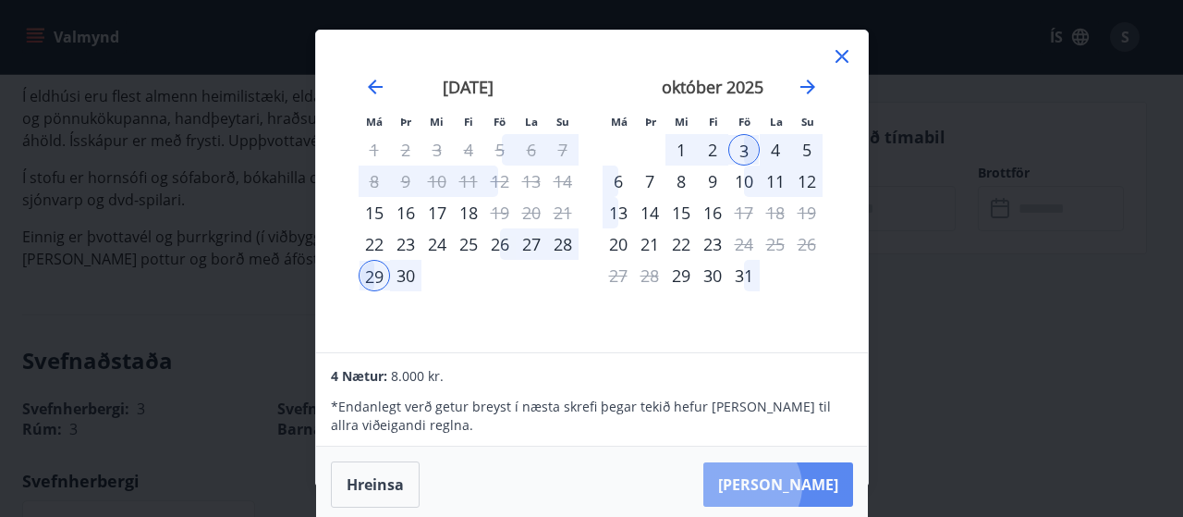
click at [808, 485] on button "[PERSON_NAME]" at bounding box center [778, 484] width 150 height 44
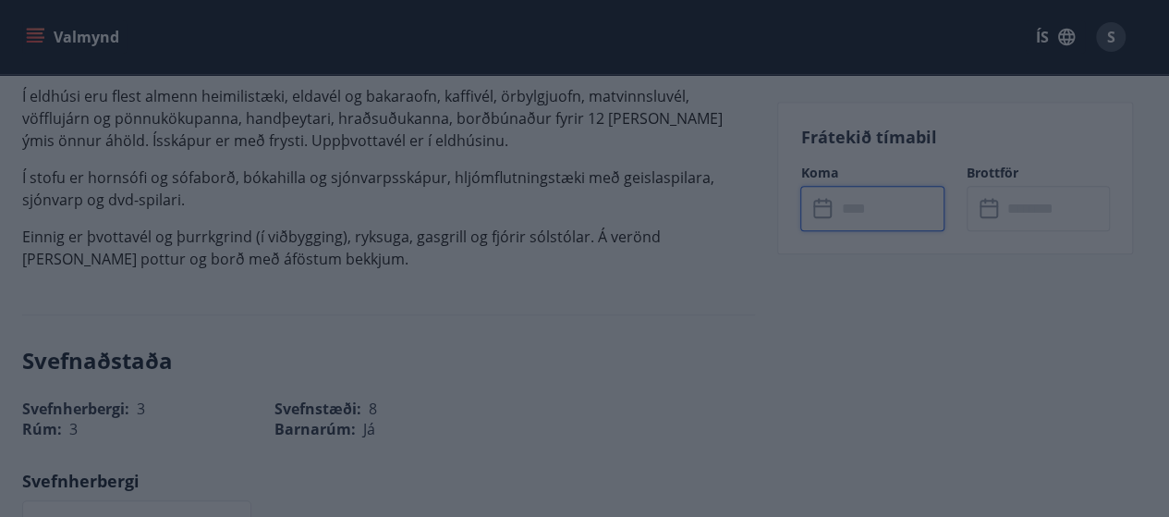
type input "******"
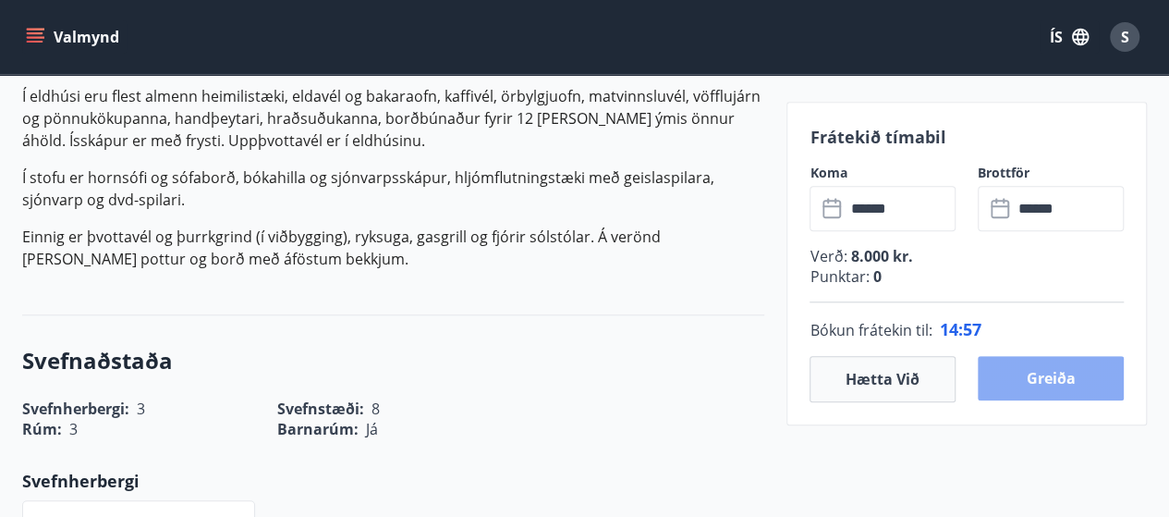
click at [1074, 378] on button "Greiða" at bounding box center [1051, 378] width 146 height 44
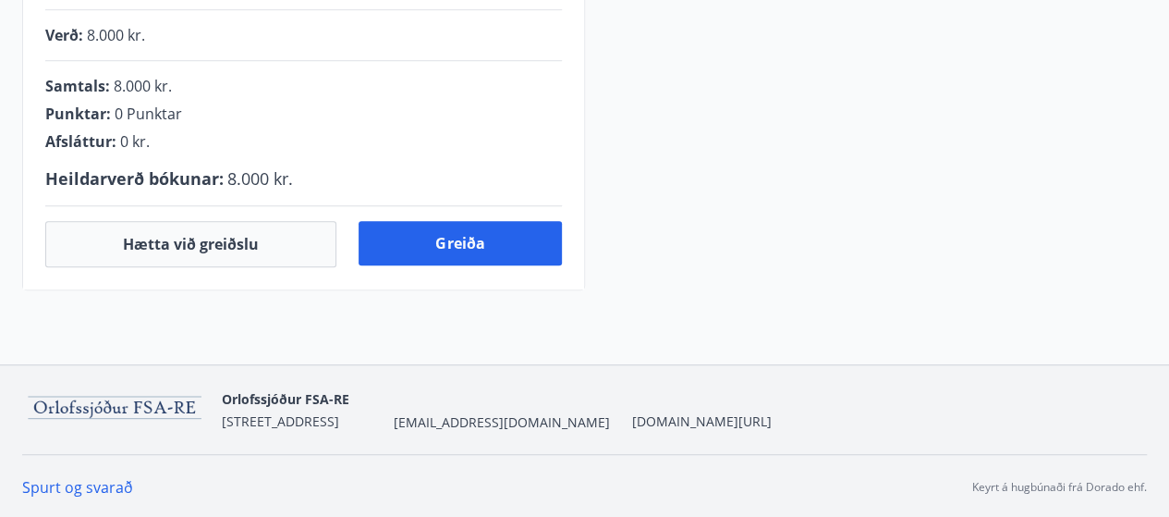
scroll to position [679, 0]
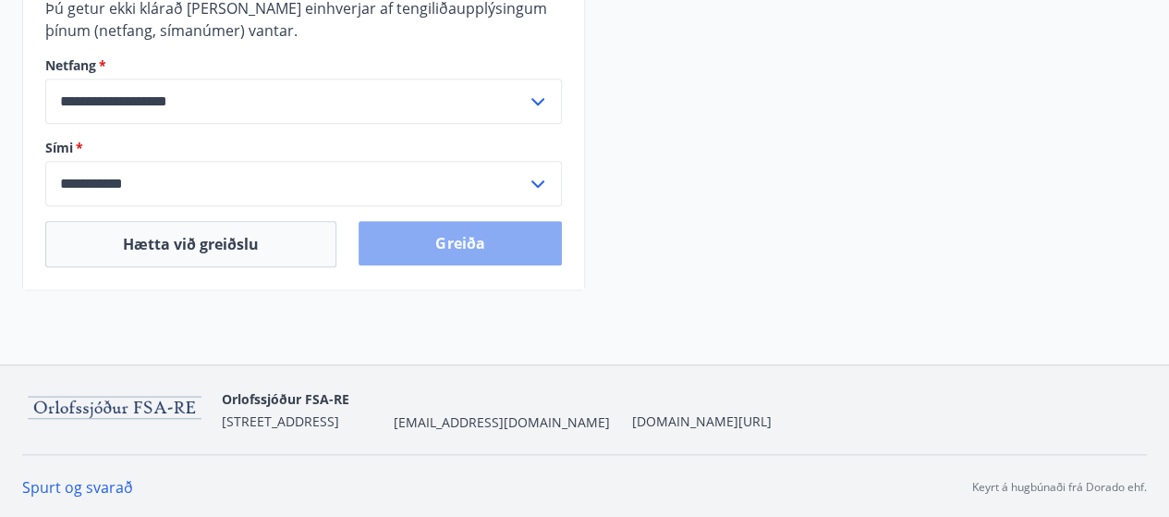
click at [445, 249] on button "Greiða" at bounding box center [460, 243] width 202 height 44
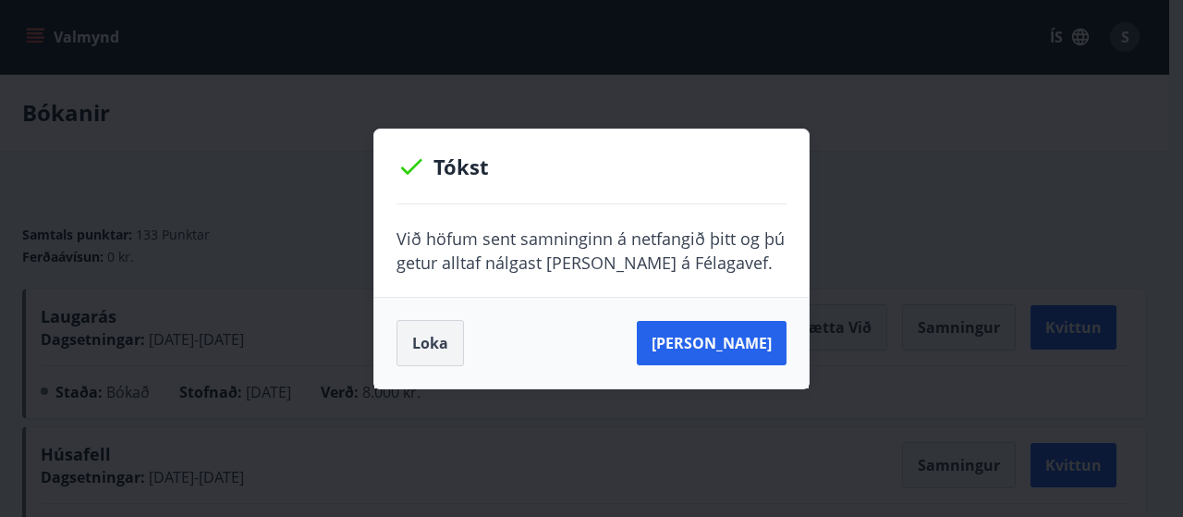
click at [446, 345] on button "Loka" at bounding box center [430, 343] width 67 height 46
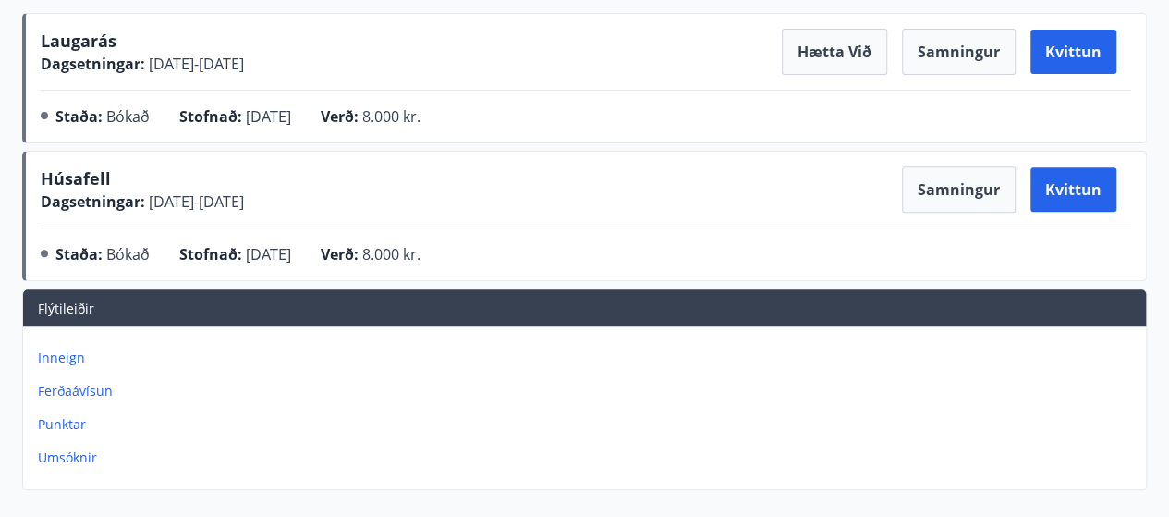
scroll to position [277, 0]
